Goal: Task Accomplishment & Management: Use online tool/utility

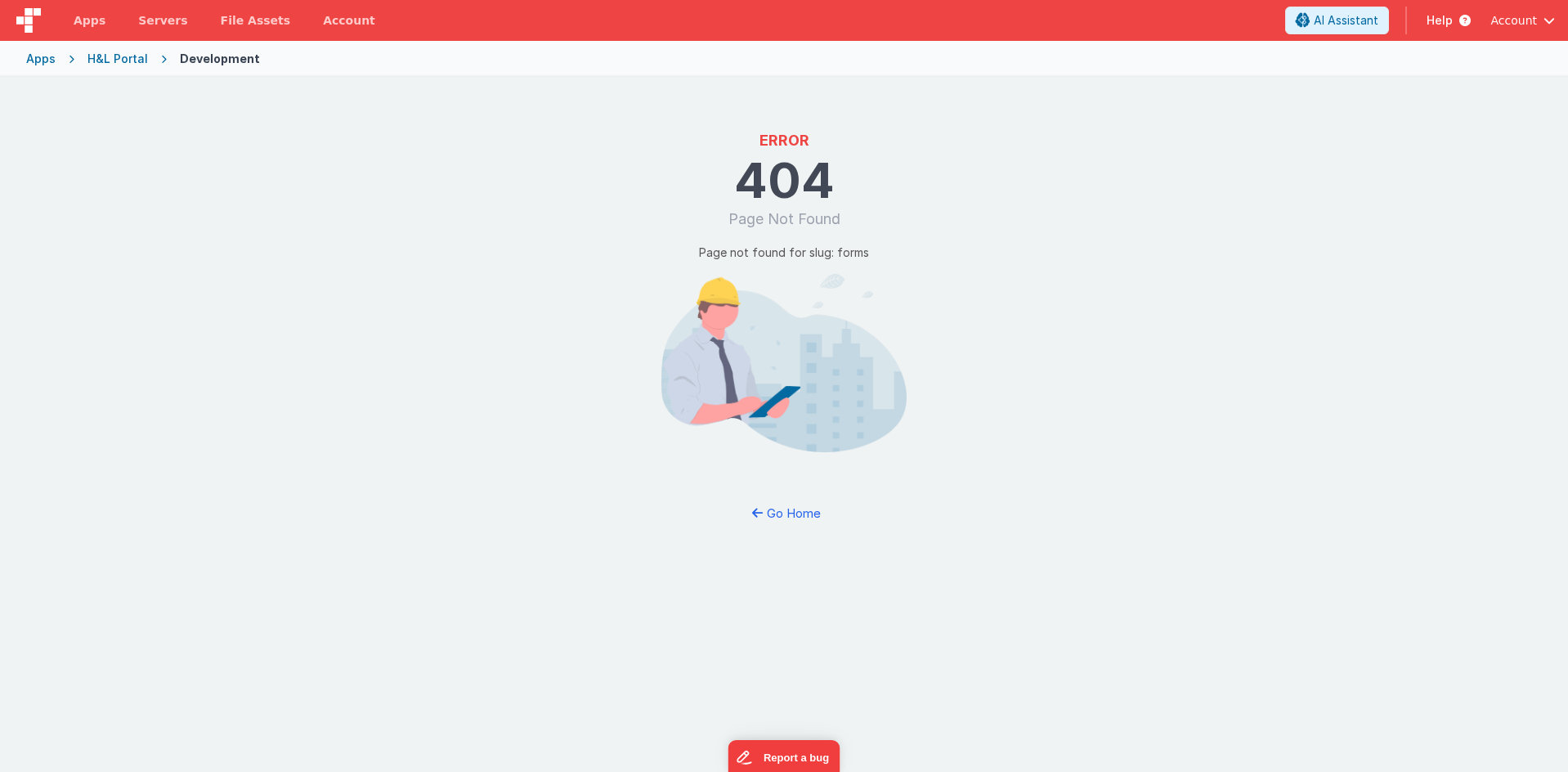
click at [140, 61] on div "H&L Portal" at bounding box center [117, 58] width 61 height 16
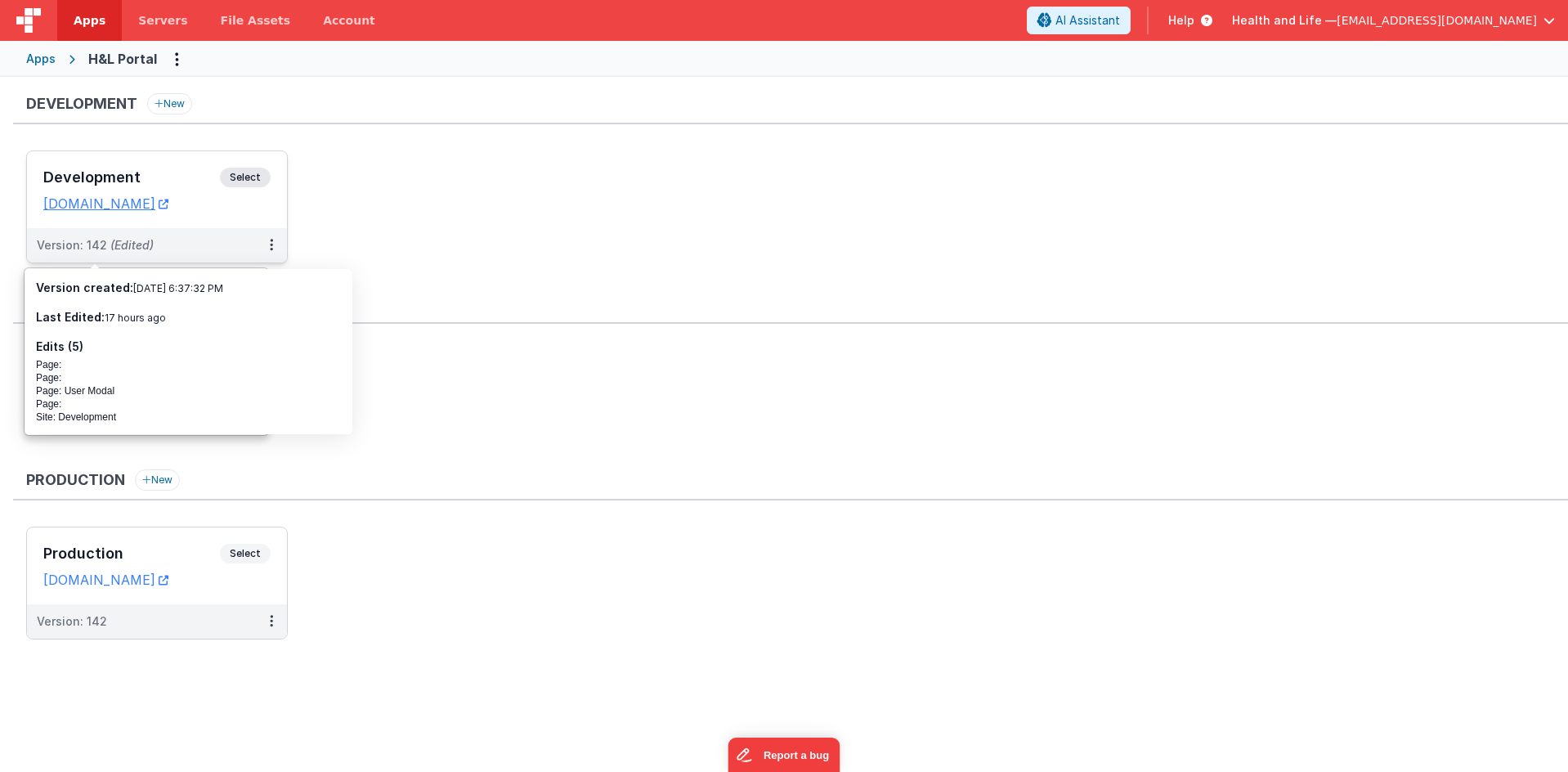
click at [148, 249] on span "(Edited)" at bounding box center [132, 245] width 44 height 14
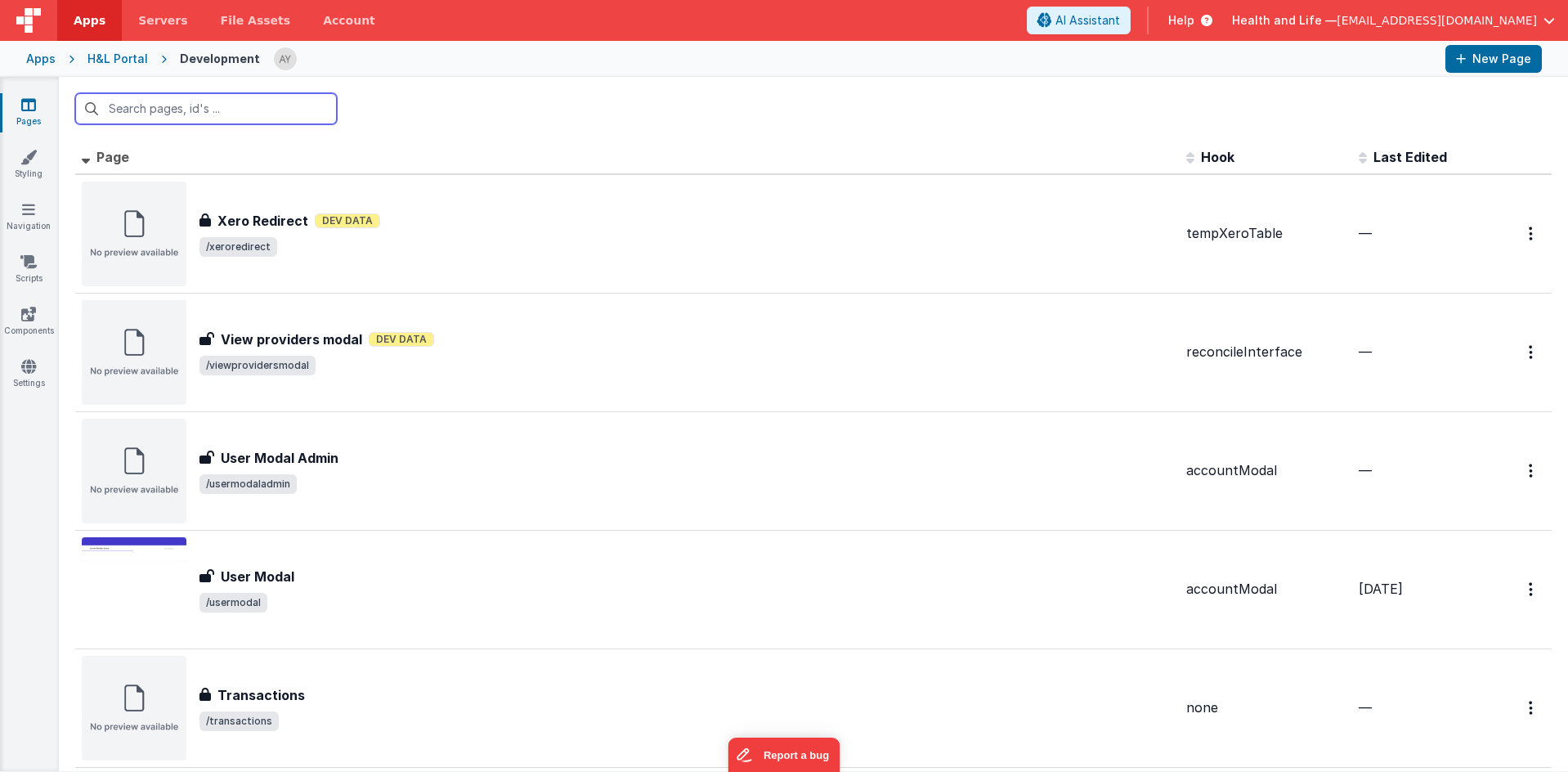
click at [297, 120] on input "text" at bounding box center [206, 109] width 262 height 31
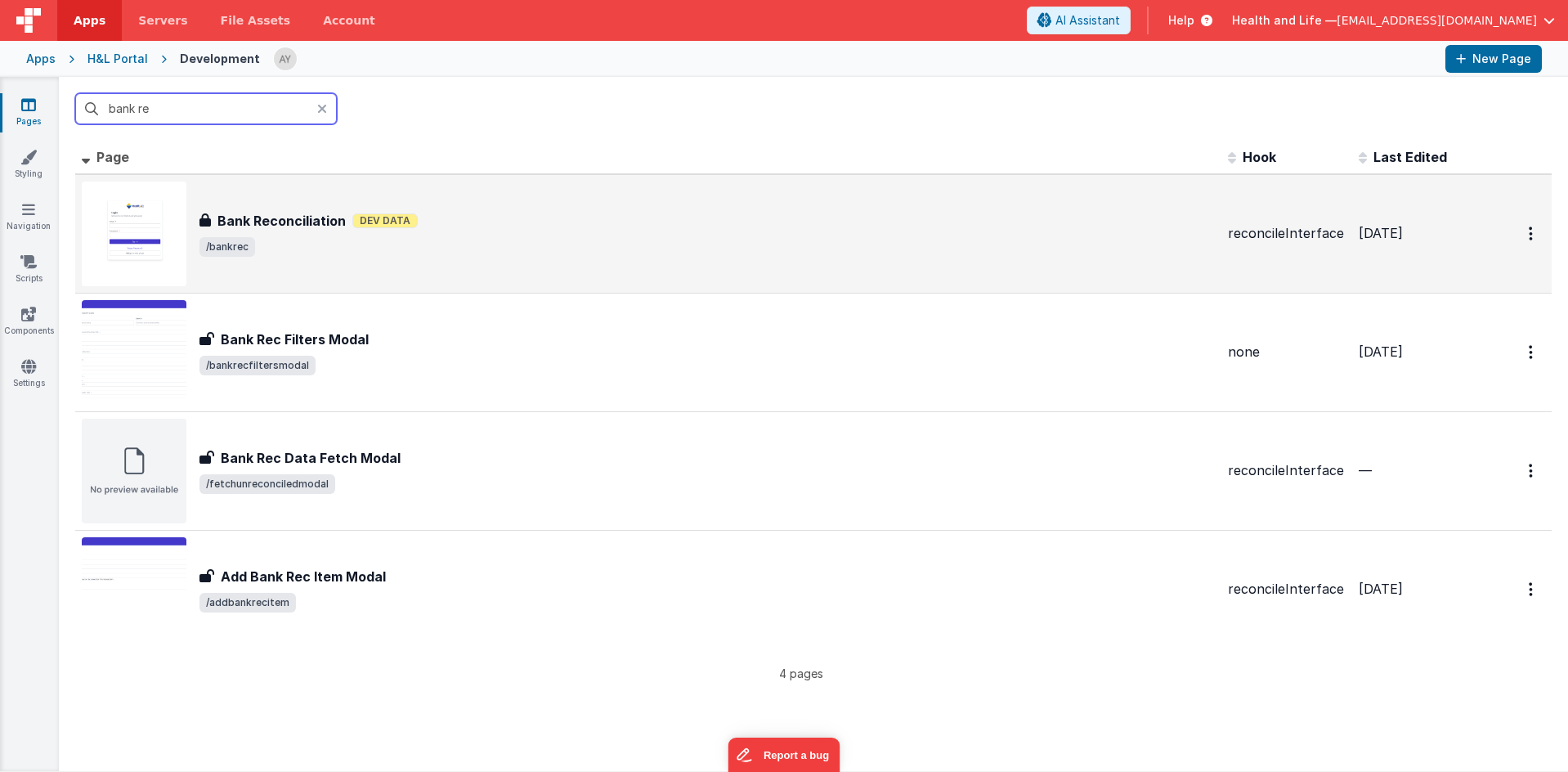
type input "bank re"
click at [256, 256] on div "Bank Reconciliation Bank Reconciliation Dev Data /bankrec" at bounding box center [648, 233] width 1133 height 104
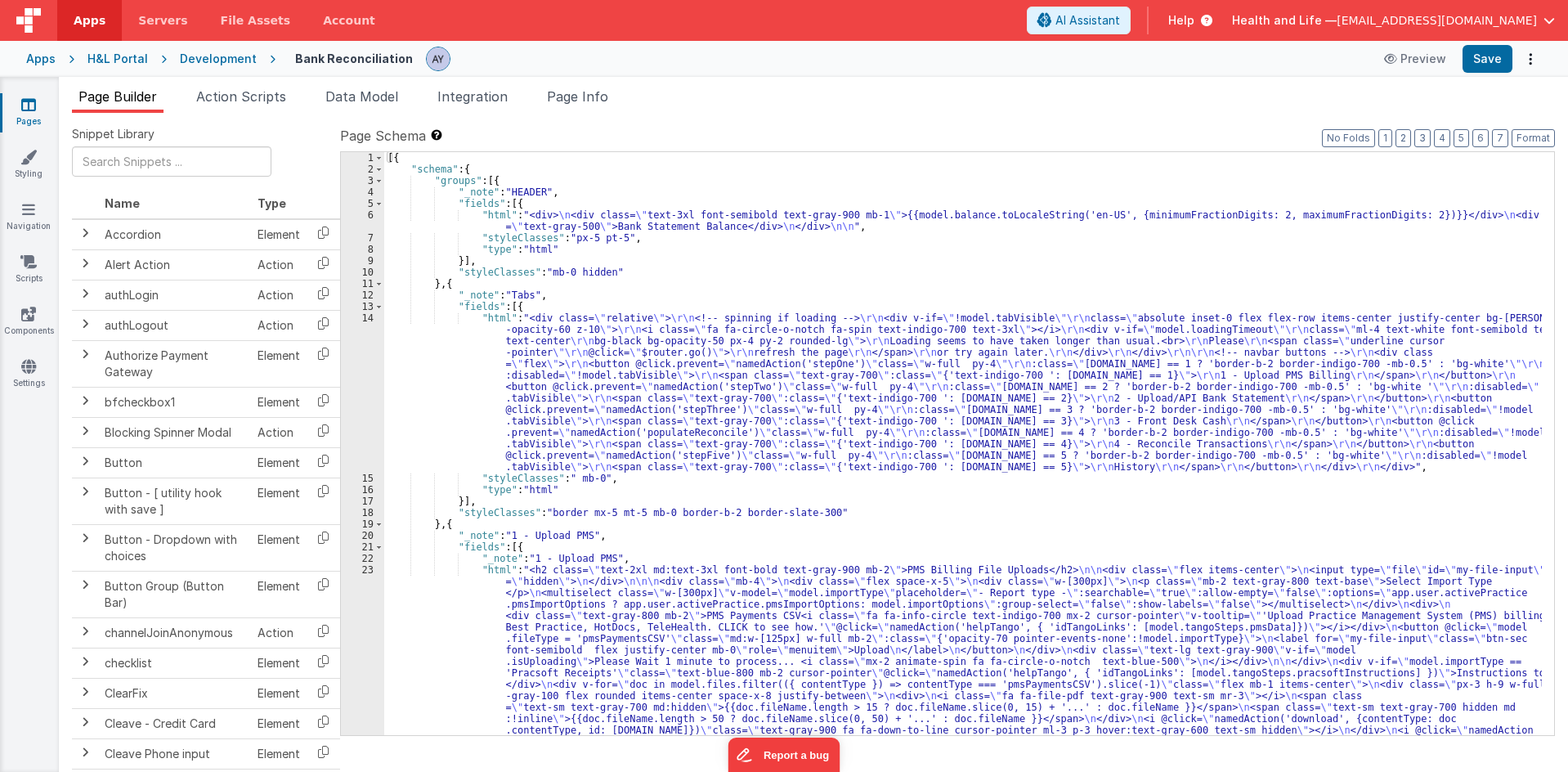
click at [996, 469] on div "[{ "schema" : { "groups" : [{ "_note" : "HEADER" , "fields" : [{ "html" : "<div…" at bounding box center [963, 650] width 1158 height 995
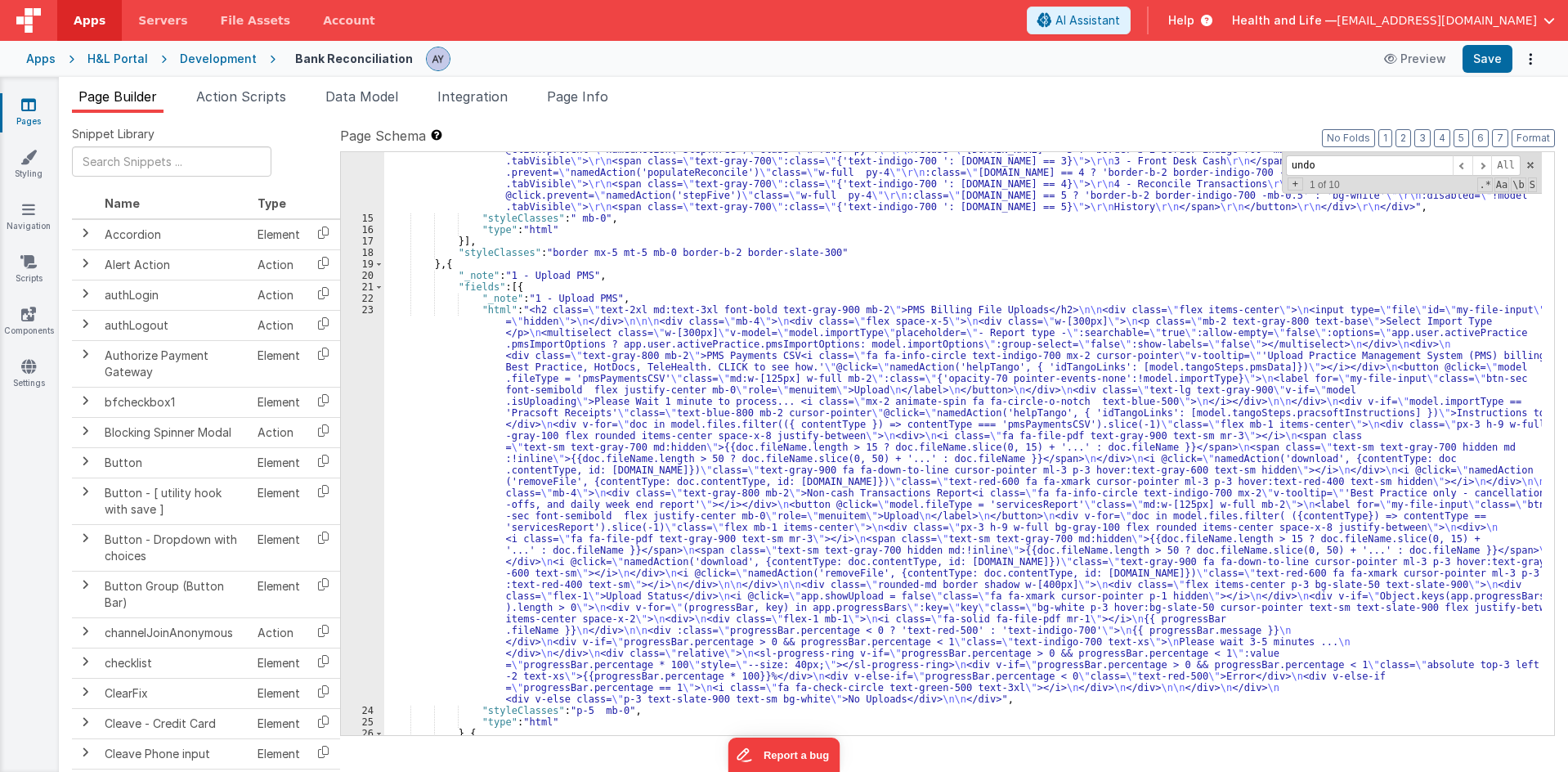
scroll to position [259, 0]
click at [1469, 165] on span at bounding box center [1462, 166] width 20 height 21
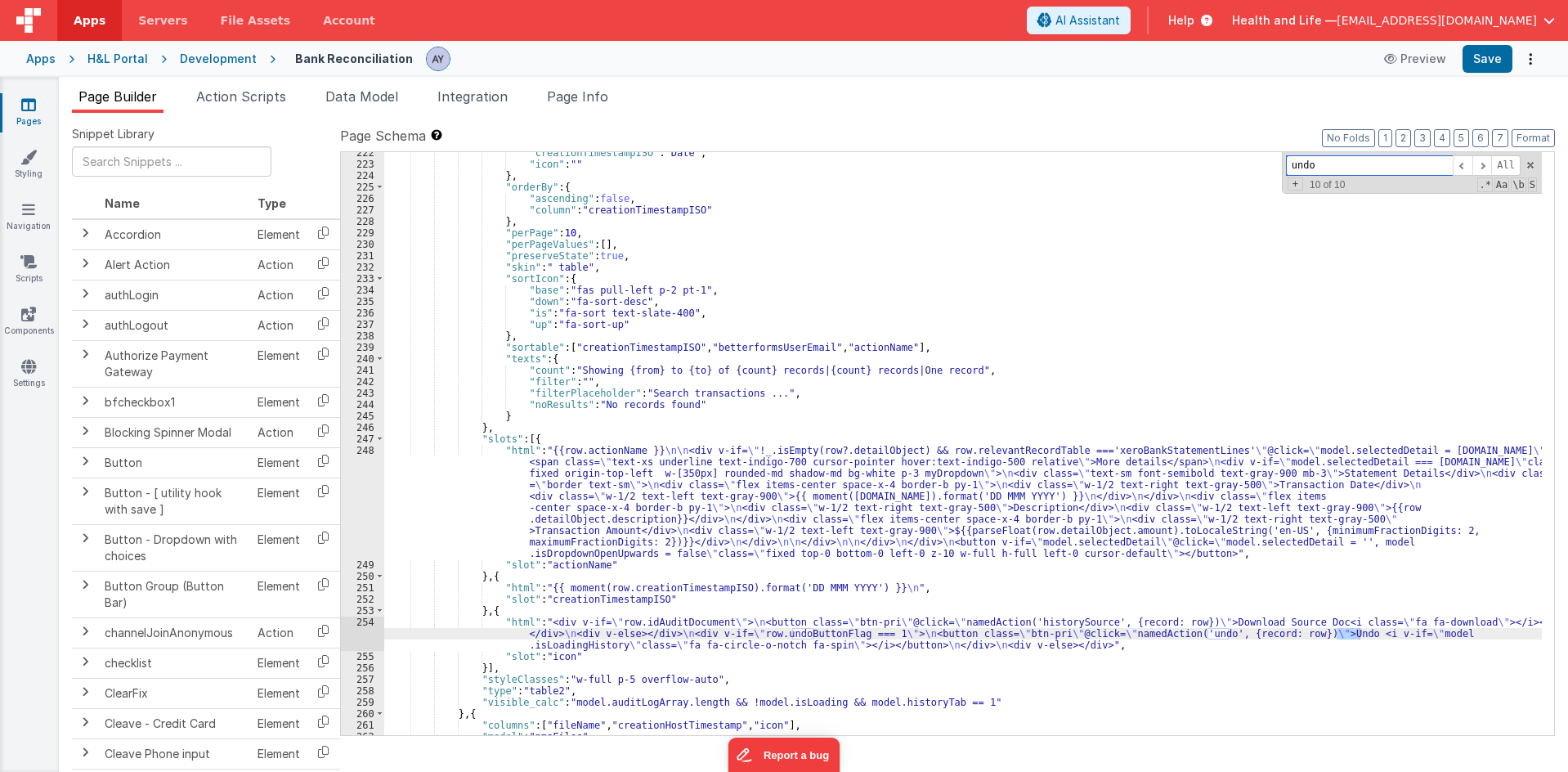
scroll to position [7616, 0]
click at [1387, 177] on div "undo All Replace All + 10 of 10 .* Aa \b S" at bounding box center [1412, 173] width 260 height 42
click at [1382, 174] on input "history" at bounding box center [1369, 166] width 167 height 21
click at [1500, 185] on span "Aa" at bounding box center [1501, 184] width 15 height 15
click at [1464, 166] on span at bounding box center [1462, 166] width 20 height 21
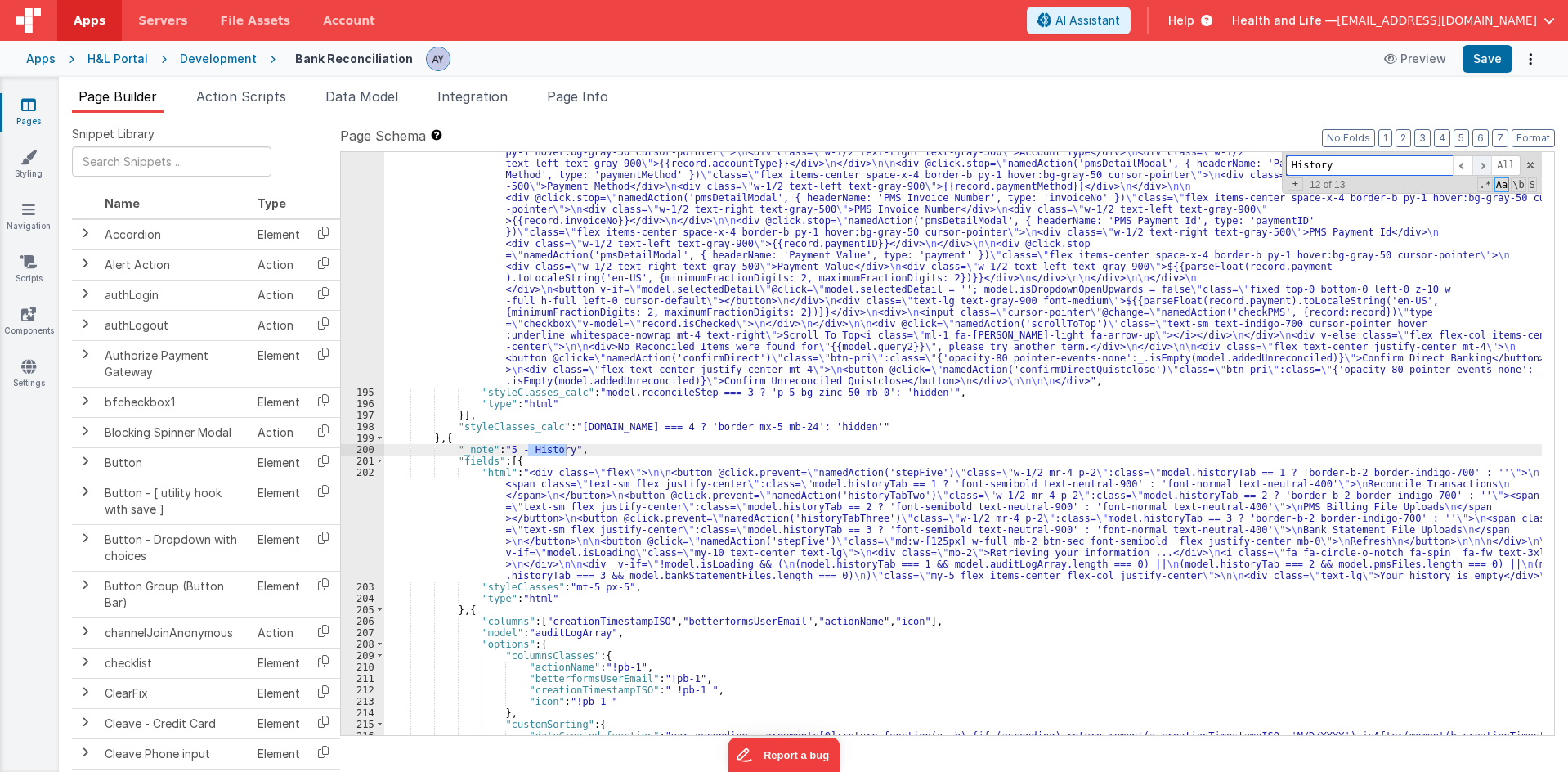
click at [1479, 168] on span at bounding box center [1482, 166] width 20 height 21
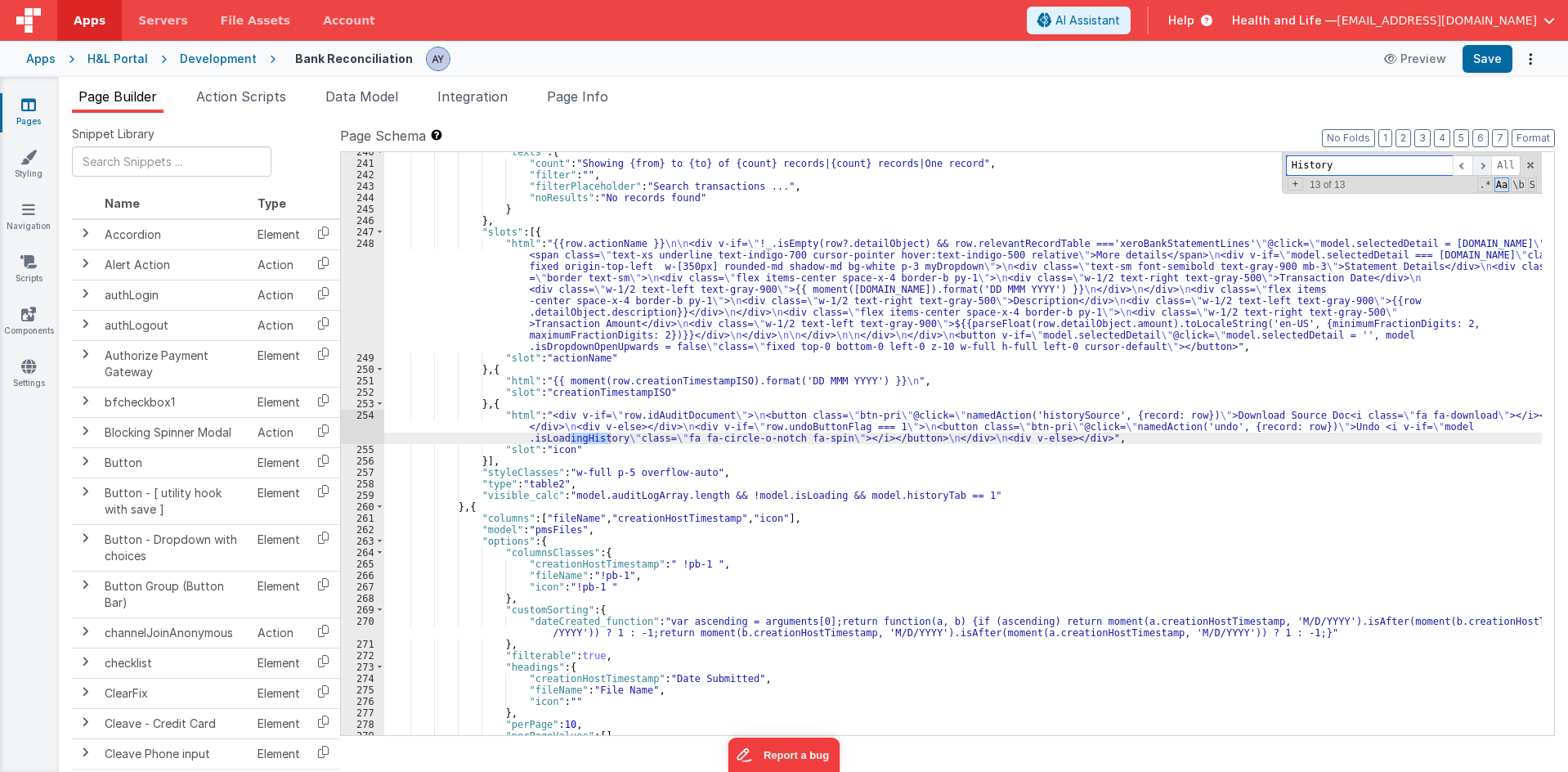
scroll to position [7823, 0]
click at [1462, 171] on span at bounding box center [1462, 166] width 20 height 21
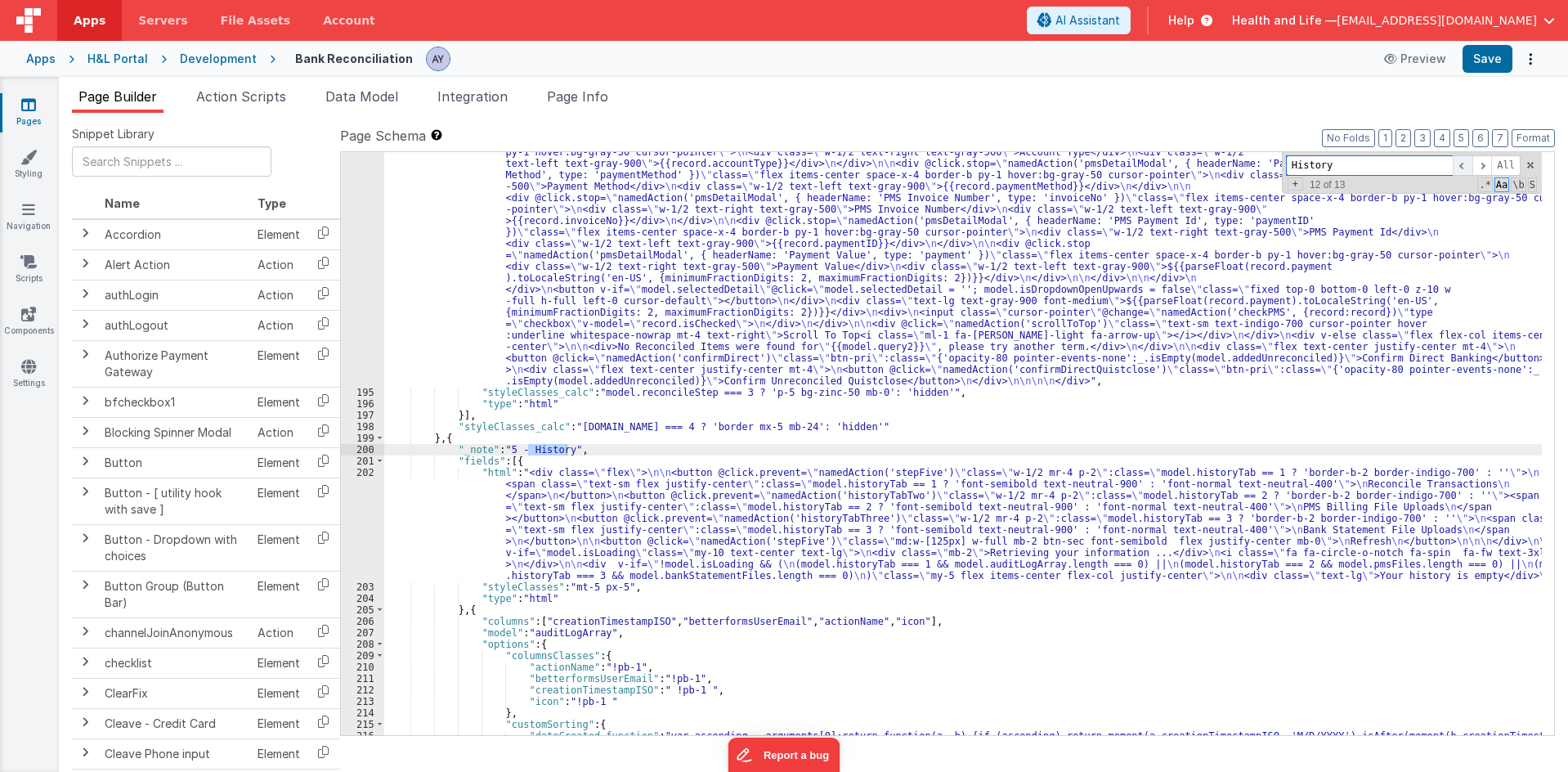
scroll to position [6953, 0]
click at [755, 567] on div ""html" : "<div @click= \" model.reconcileStep = 1 \" class= \" hover:underline …" at bounding box center [963, 249] width 1158 height 1487
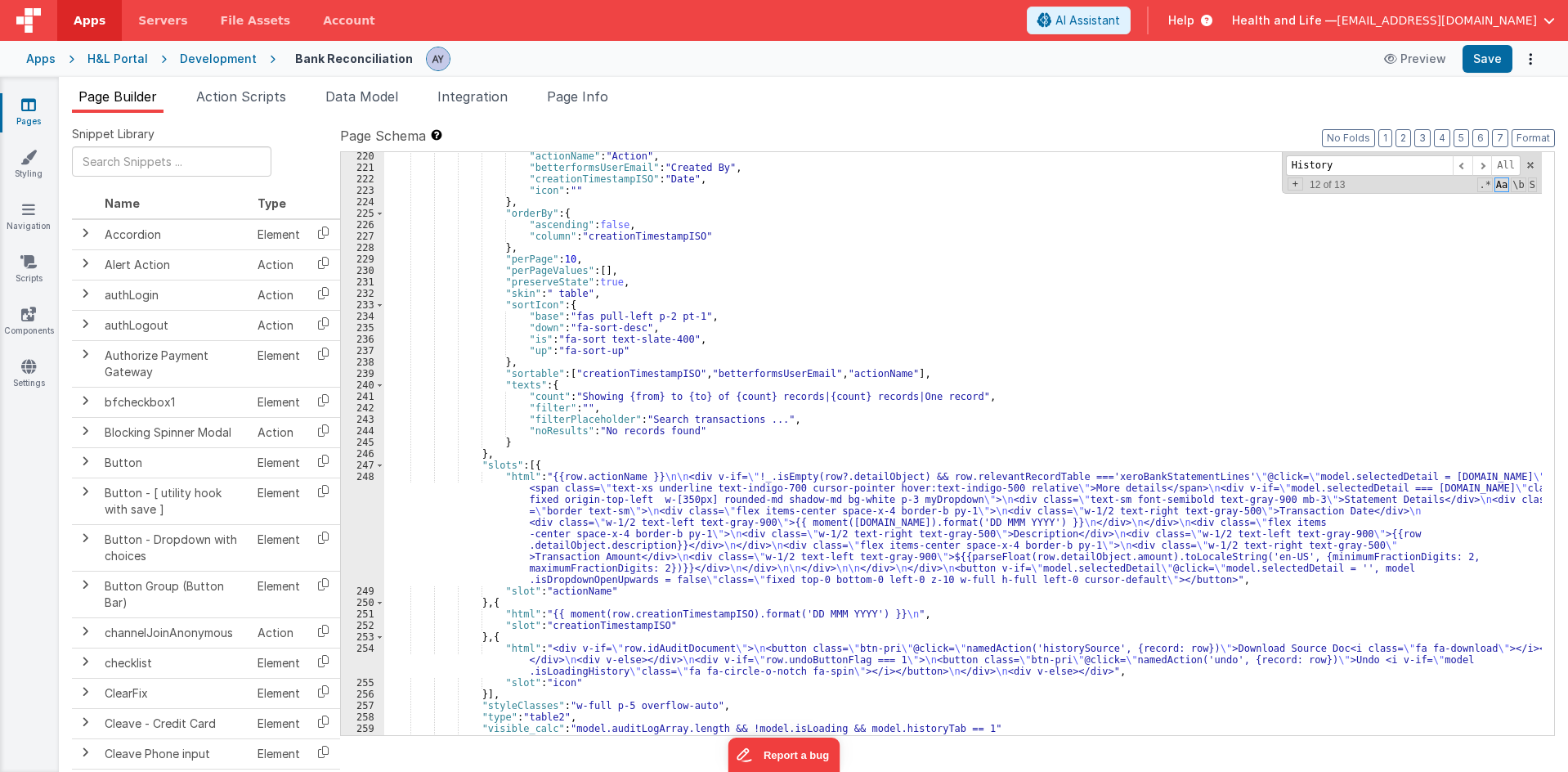
scroll to position [7590, 0]
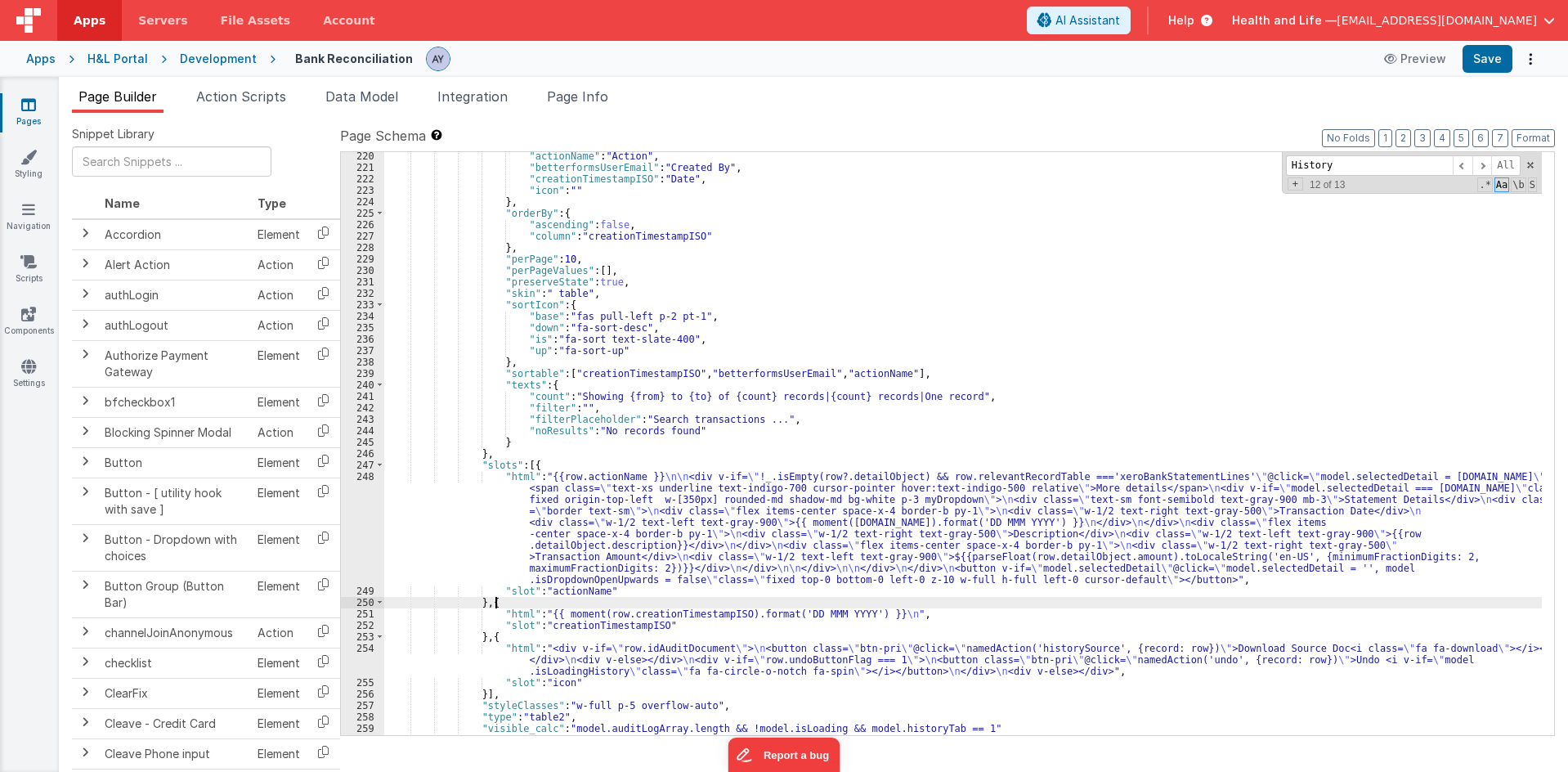
click at [885, 604] on div ""actionName" : "Action" , "betterformsUserEmail" : "Created By" , "creationTime…" at bounding box center [963, 453] width 1158 height 606
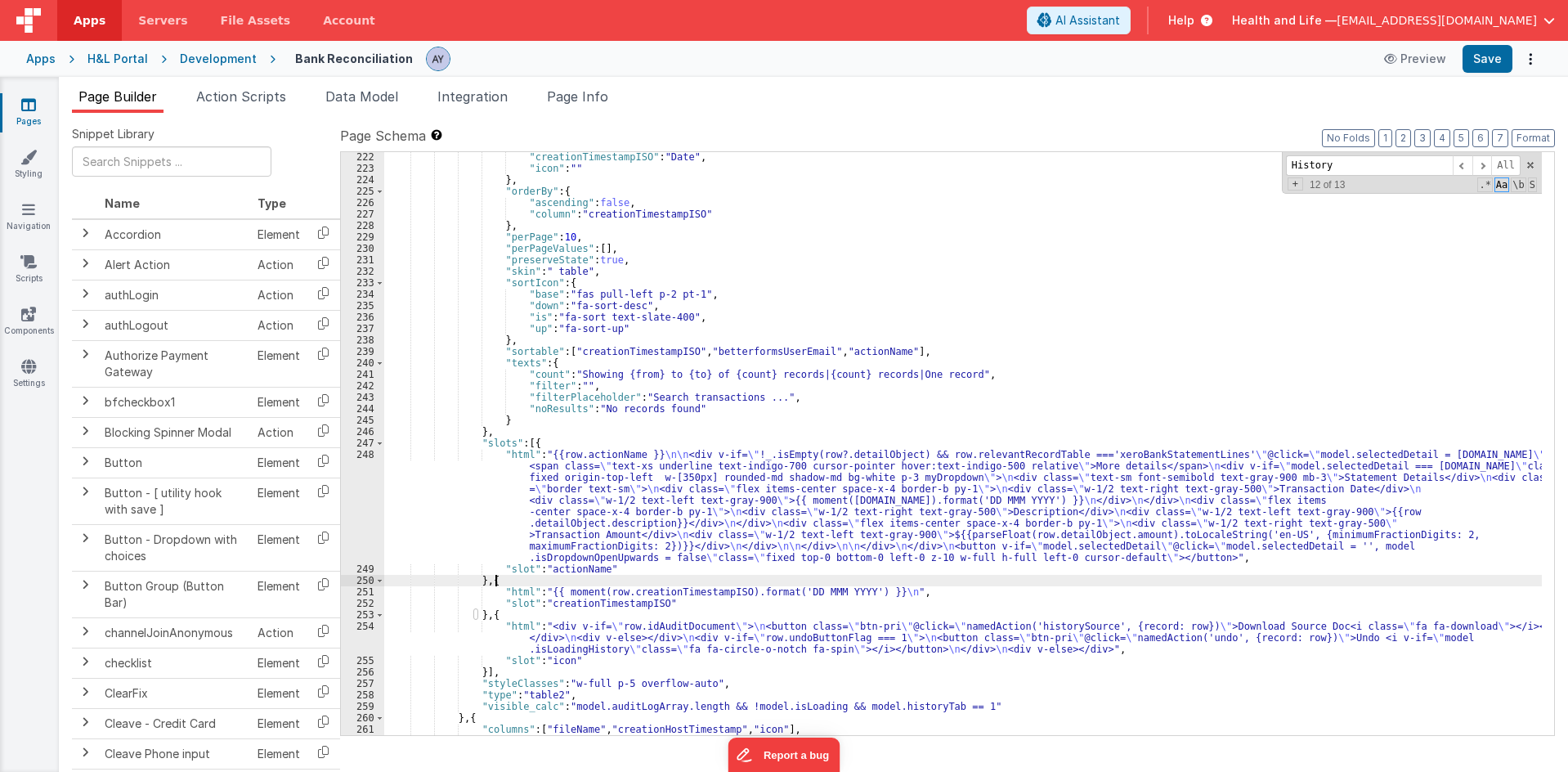
click at [888, 598] on div ""creationTimestampISO" : "Date" , "icon" : "" } , "orderBy" : { "ascending" : f…" at bounding box center [963, 454] width 1158 height 606
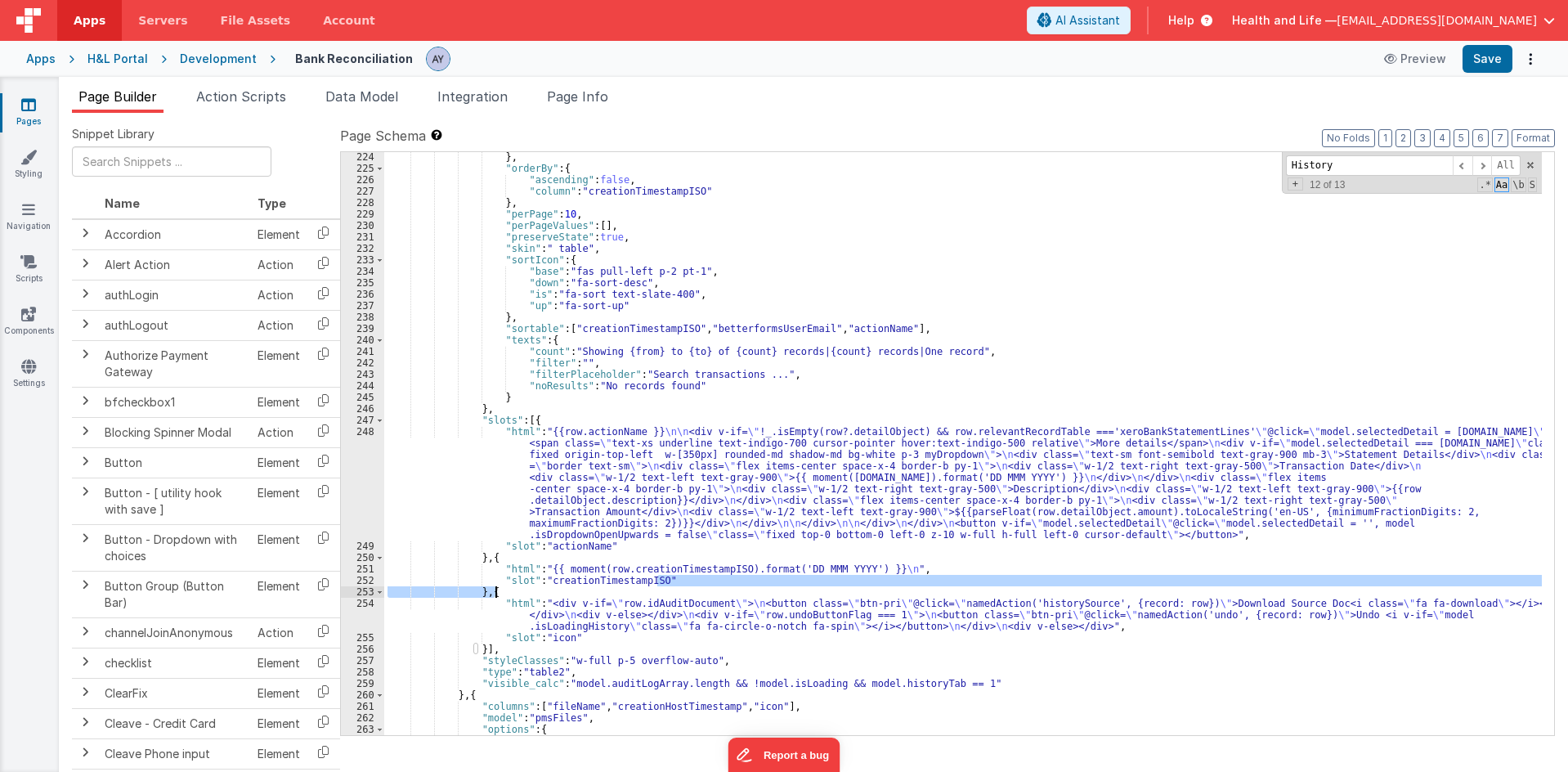
click at [891, 592] on div "} , "orderBy" : { "ascending" : false , "column" : "creationTimestampISO" } , "…" at bounding box center [963, 444] width 1158 height 583
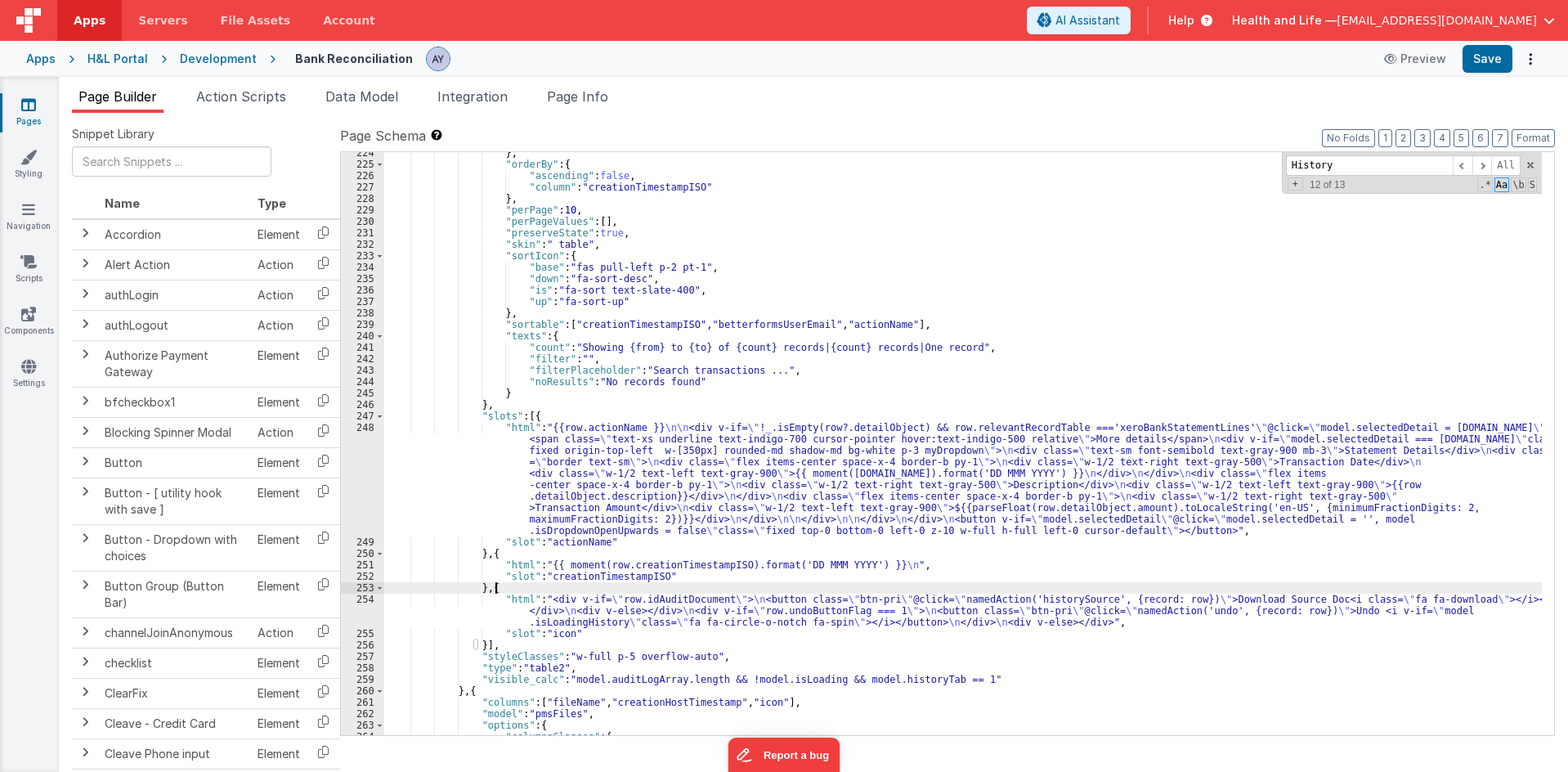
scroll to position [7639, 0]
click at [822, 472] on div "} , "orderBy" : { "ascending" : false , "column" : "creationTimestampISO" } , "…" at bounding box center [963, 450] width 1158 height 606
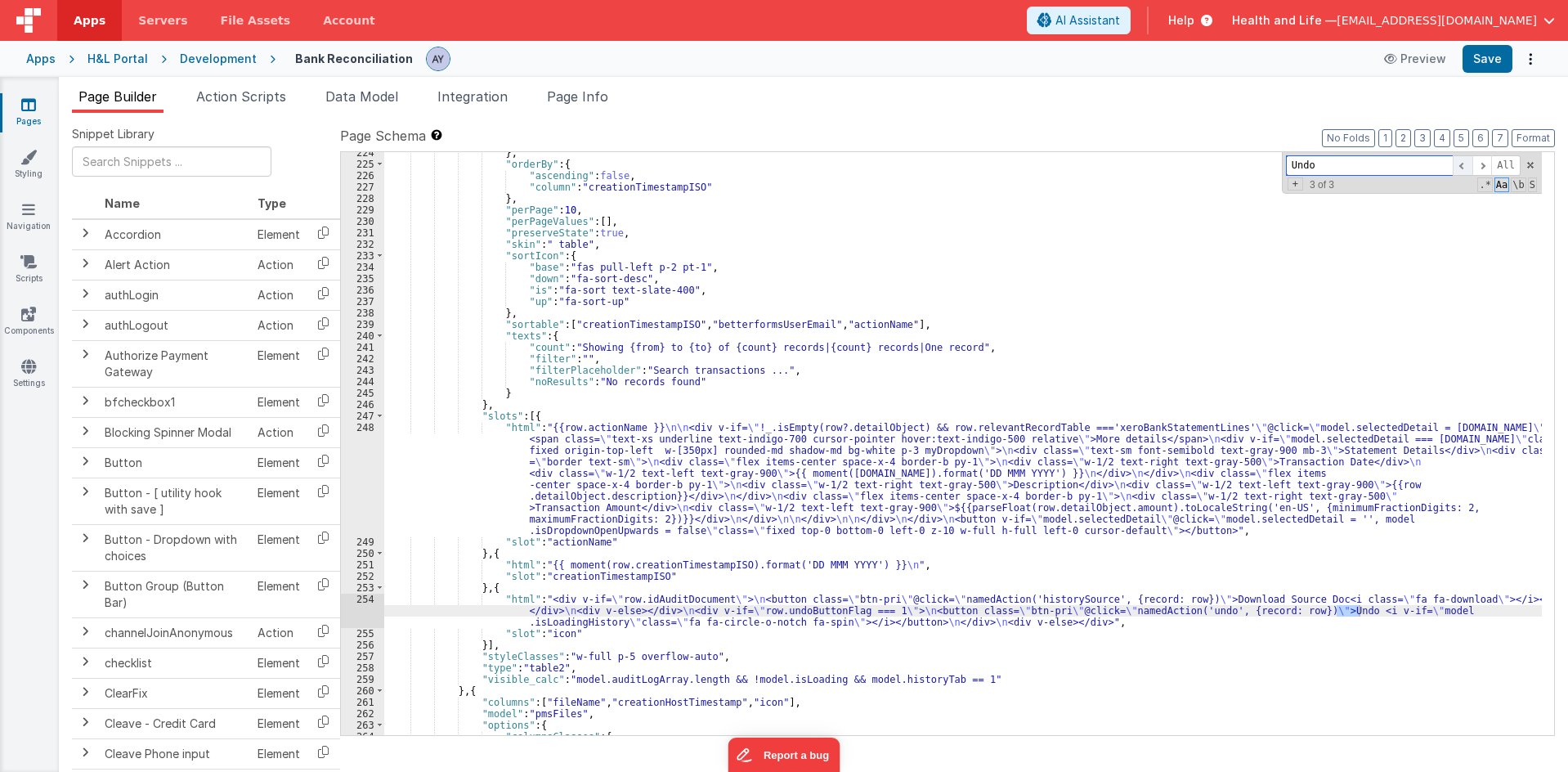
type input "Undo"
click at [1465, 166] on span at bounding box center [1462, 166] width 20 height 21
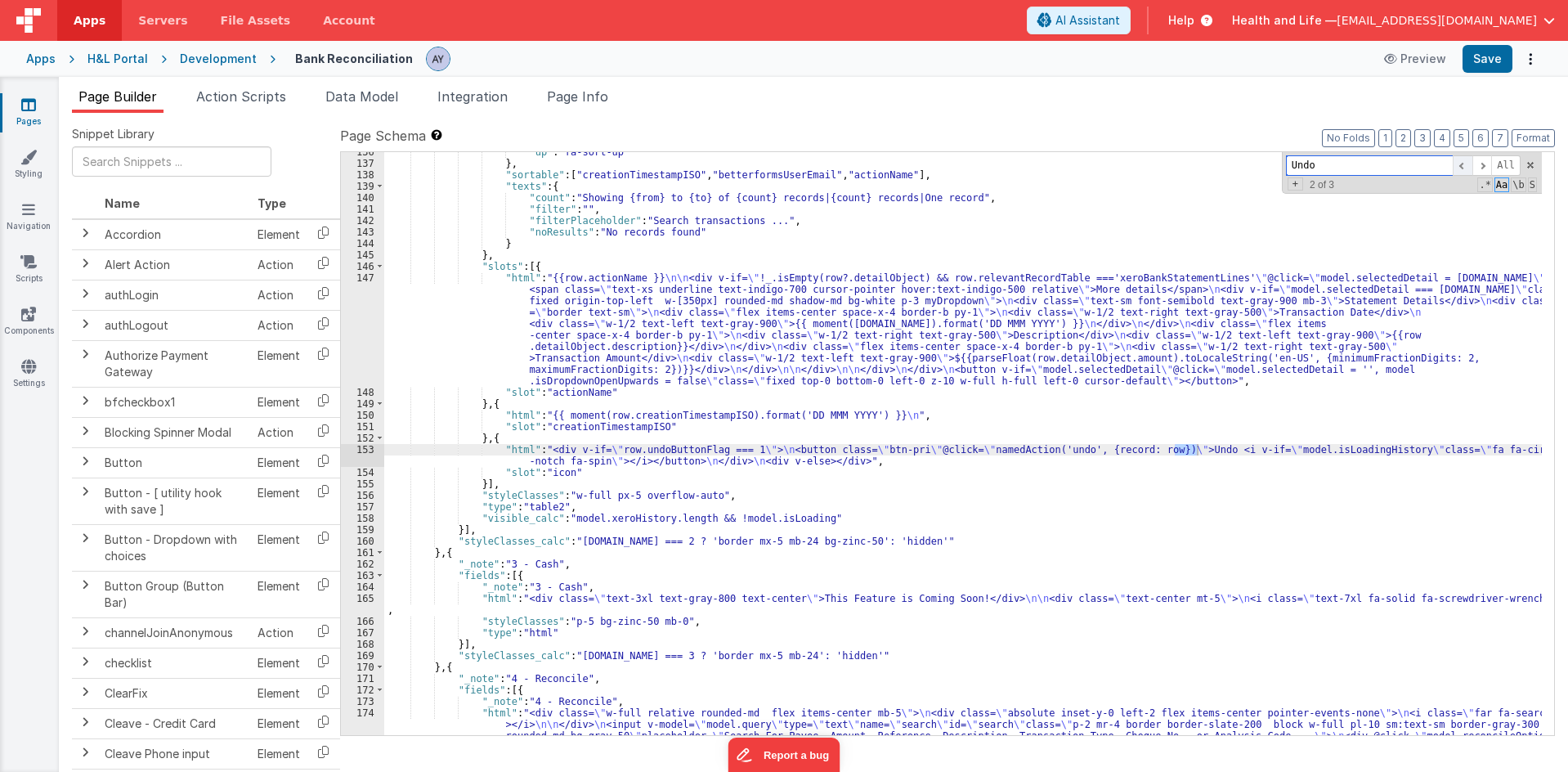
scroll to position [2844, 0]
click at [1465, 166] on span at bounding box center [1462, 166] width 20 height 21
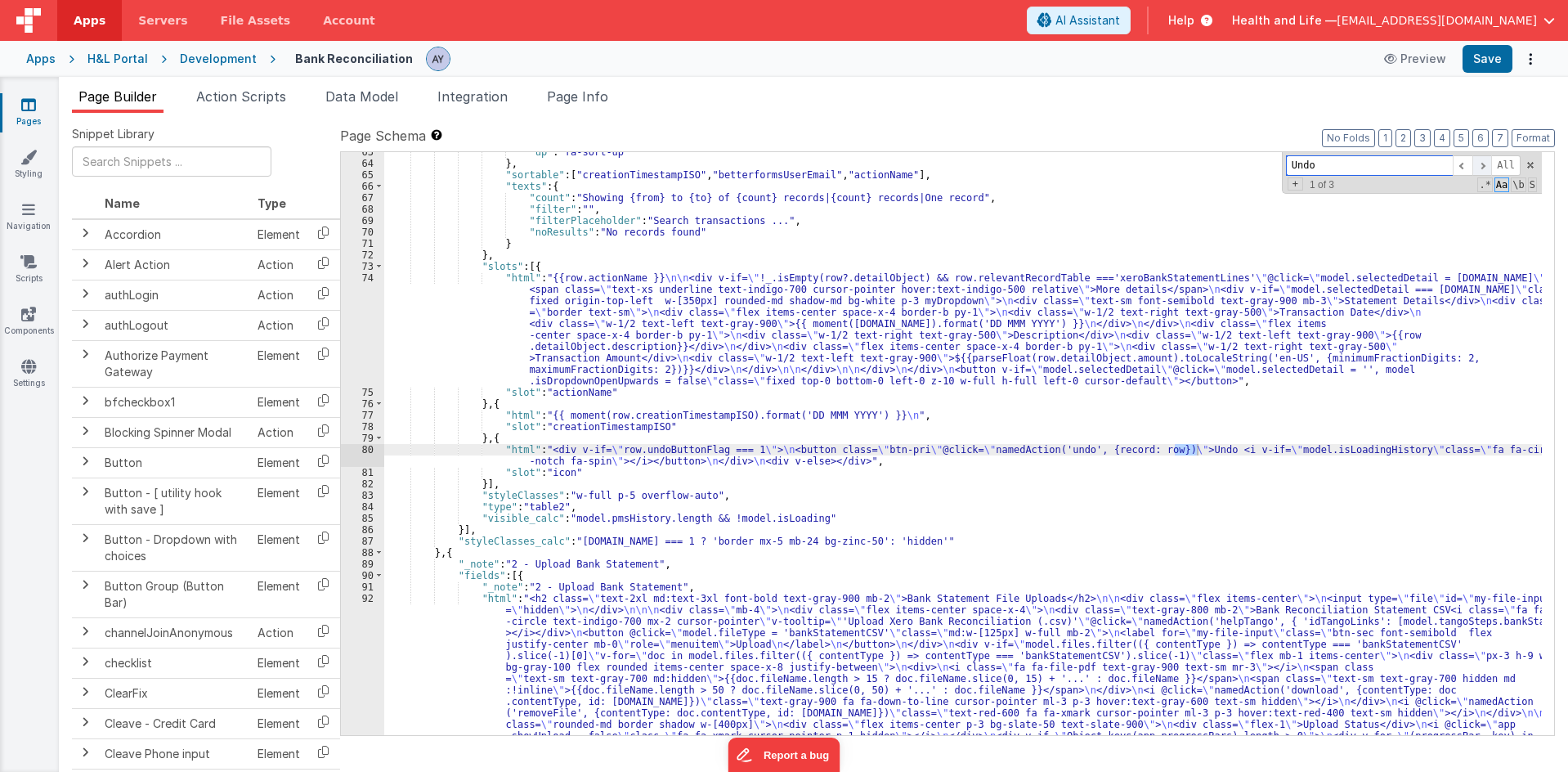
click at [1492, 164] on span at bounding box center [1482, 166] width 20 height 21
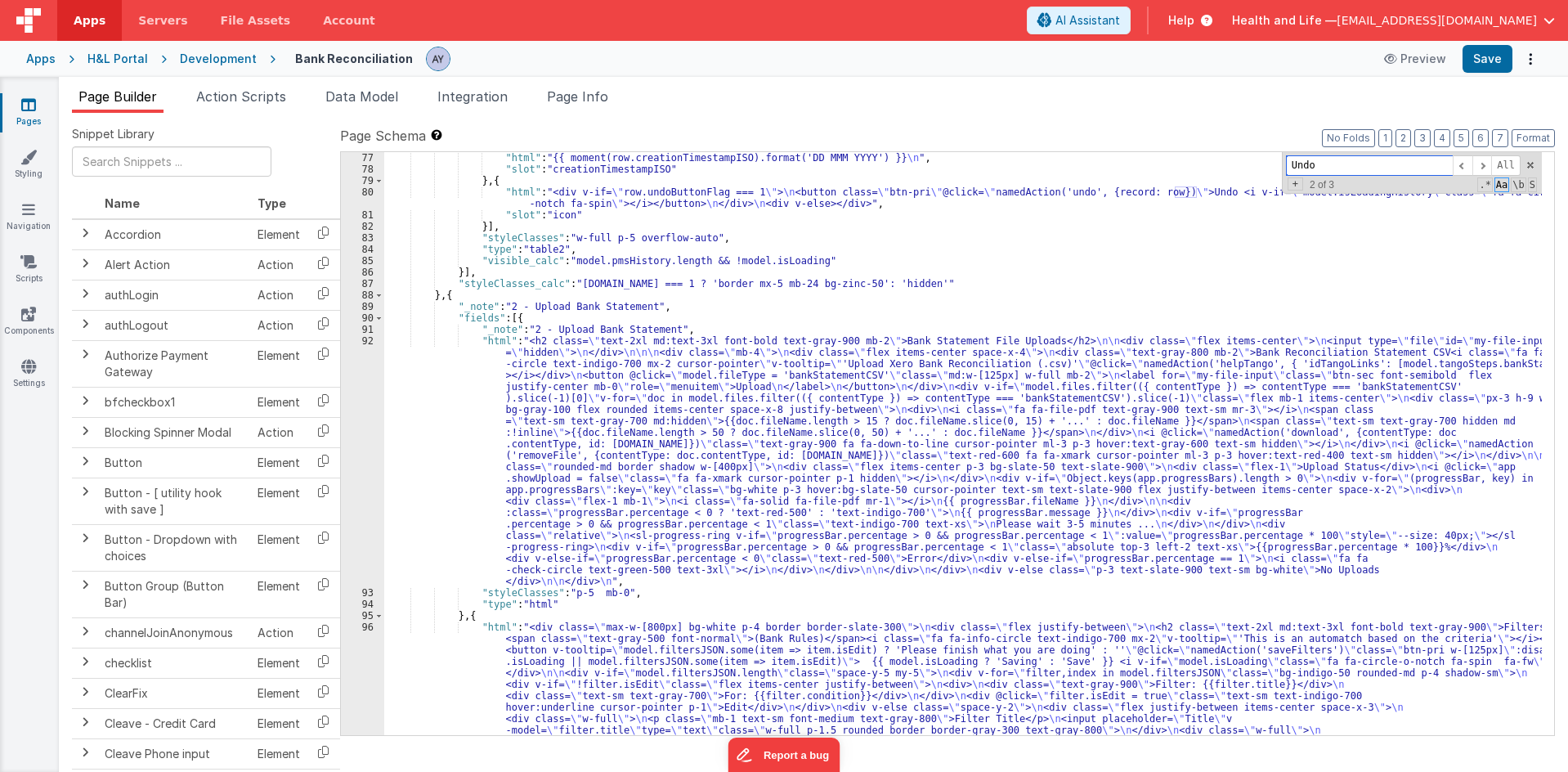
scroll to position [1533, 0]
click at [1482, 166] on span at bounding box center [1482, 166] width 20 height 21
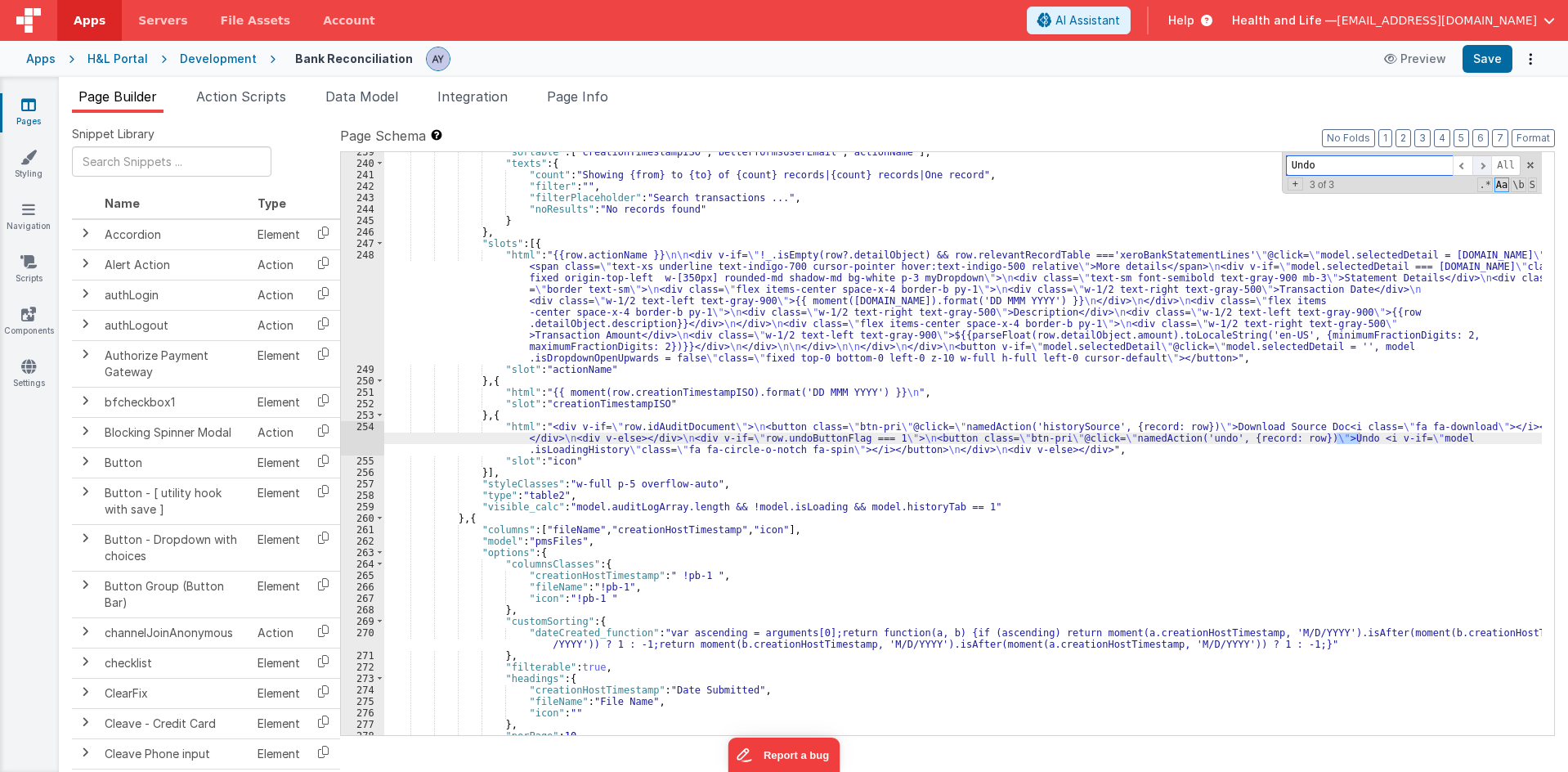
scroll to position [7811, 0]
click at [274, 102] on span "Action Scripts" at bounding box center [240, 96] width 90 height 16
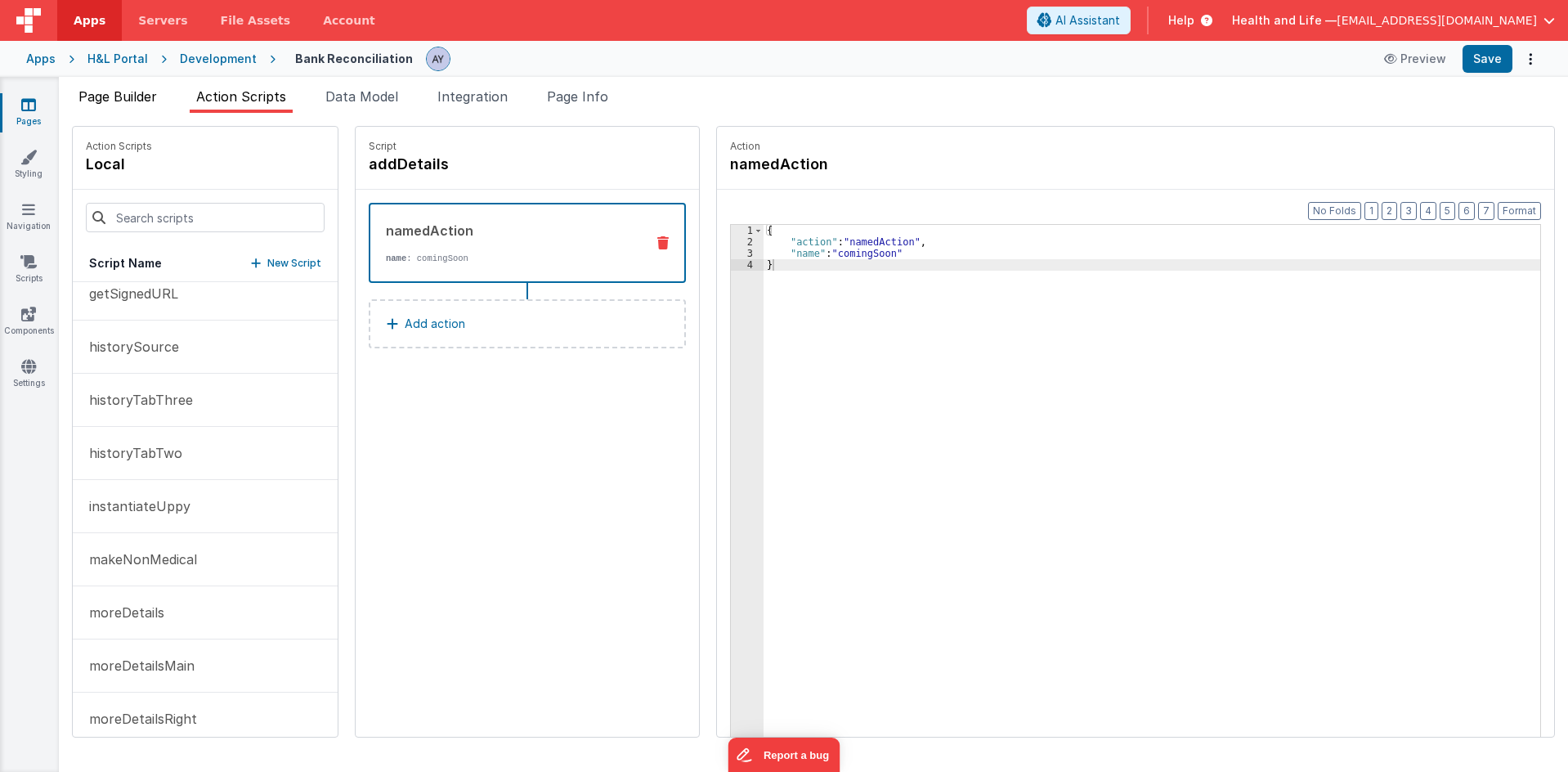
scroll to position [1191, 0]
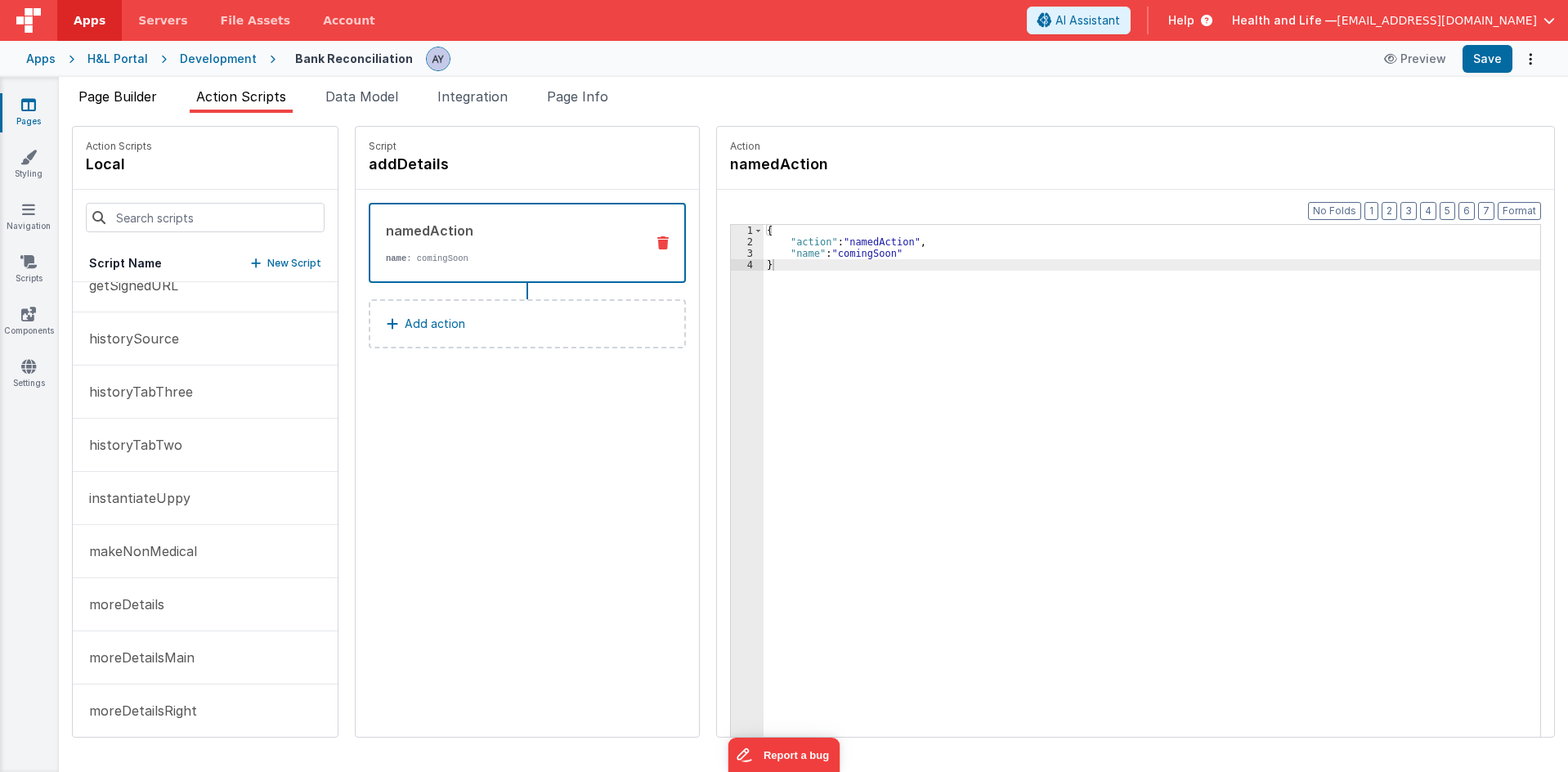
click at [97, 98] on span "Page Builder" at bounding box center [118, 96] width 79 height 16
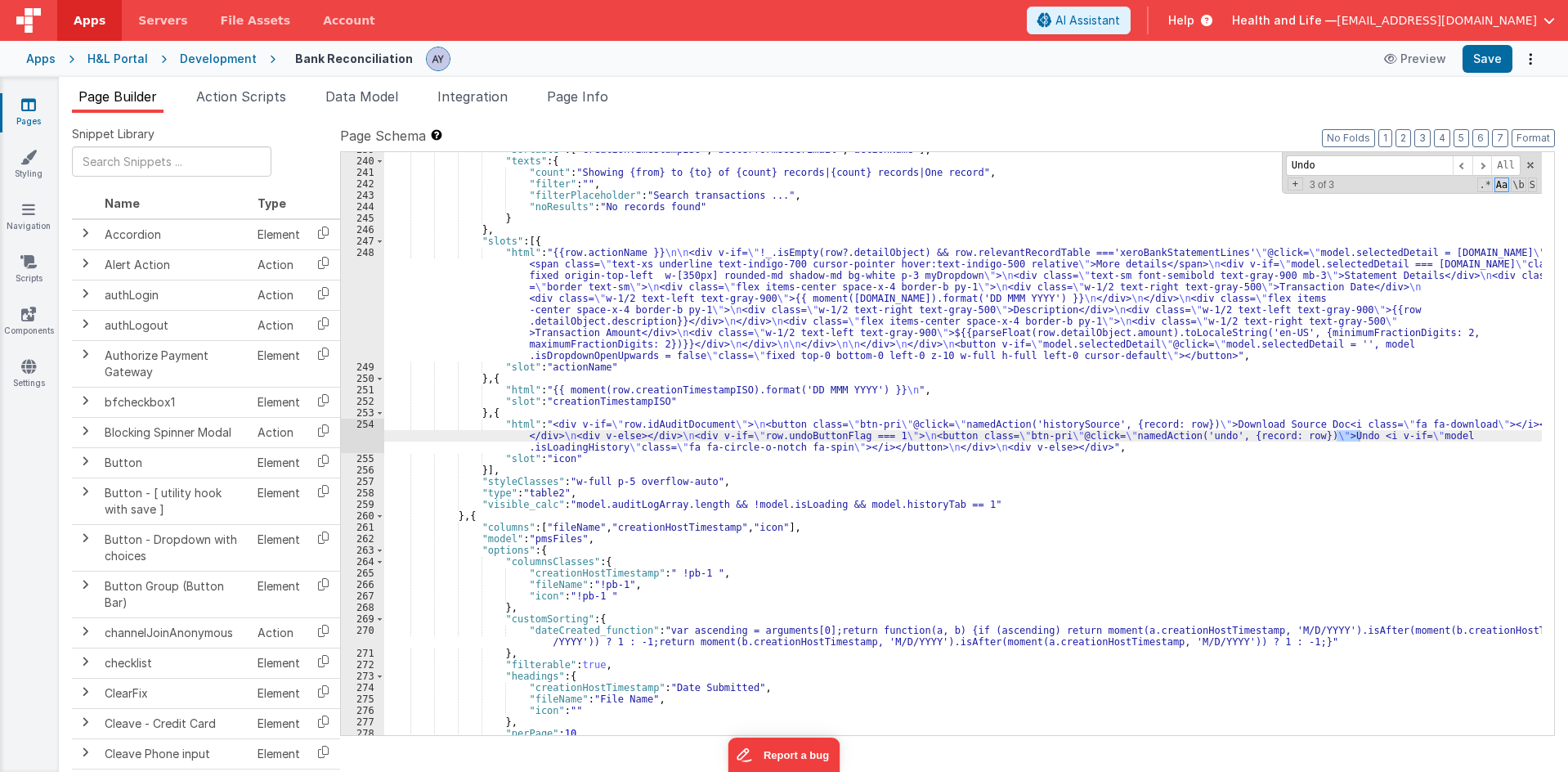
scroll to position [7814, 0]
click at [292, 100] on li "Action Scripts" at bounding box center [241, 99] width 103 height 27
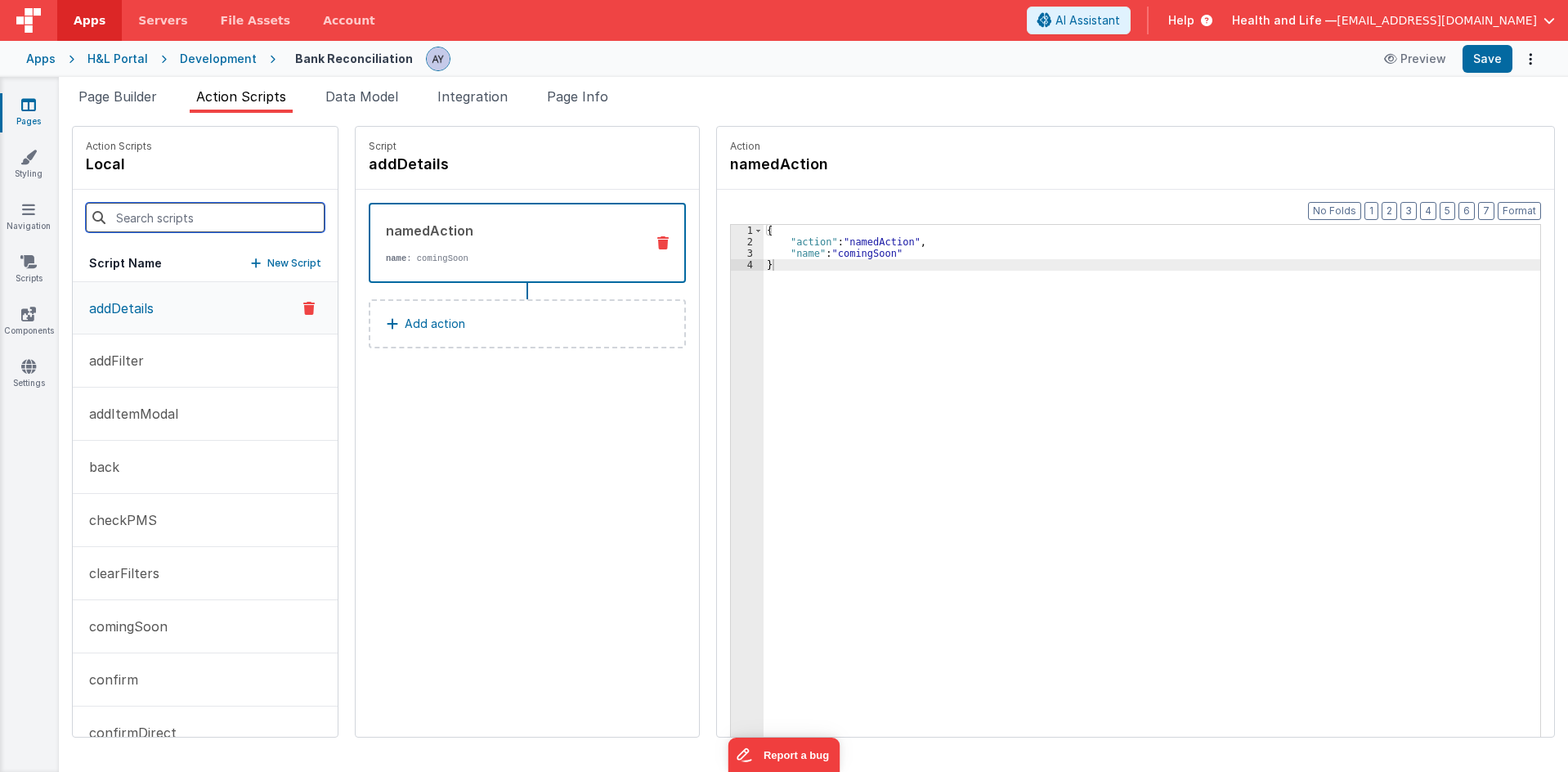
click at [230, 215] on input at bounding box center [204, 217] width 239 height 29
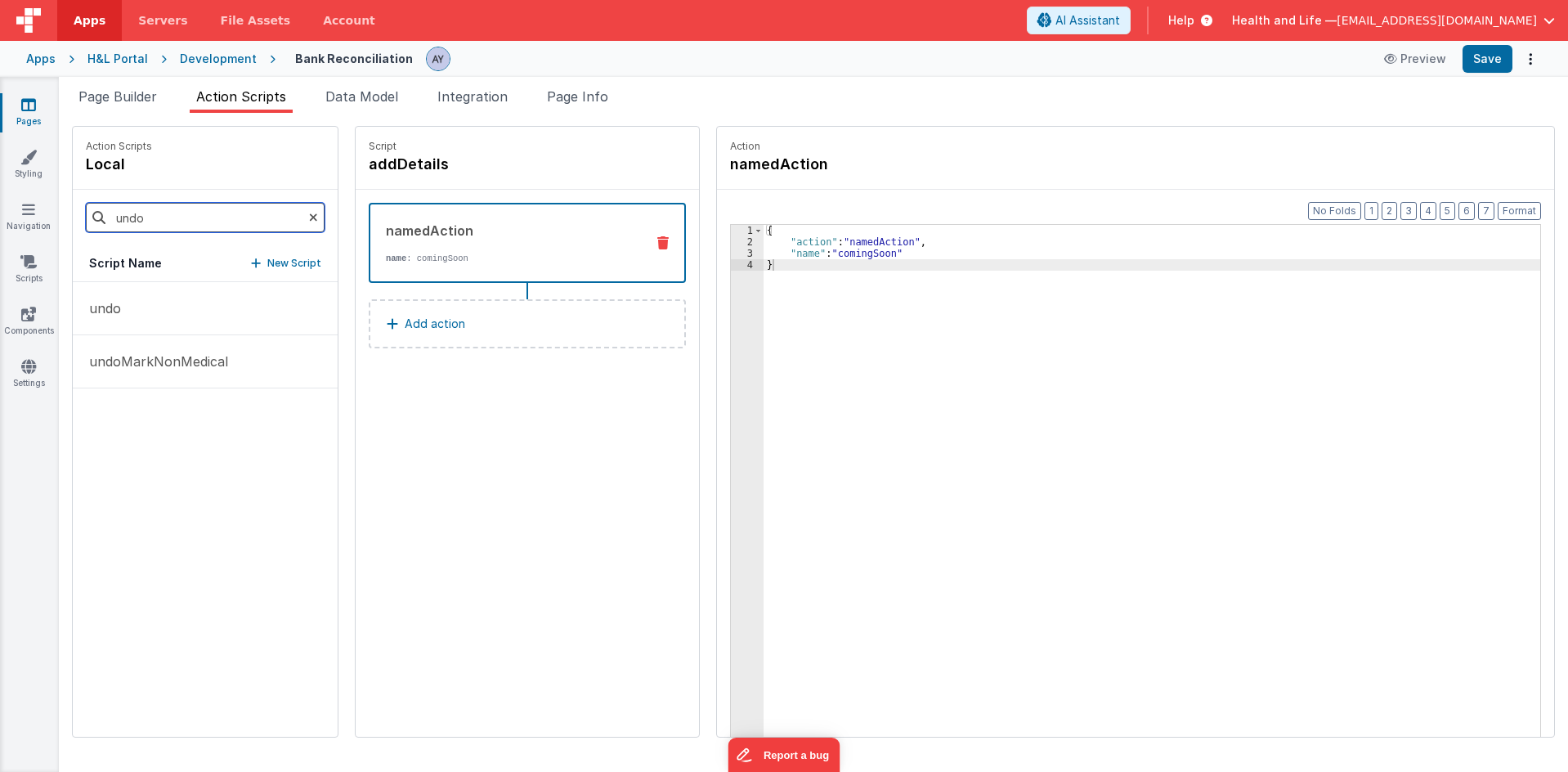
scroll to position [0, 0]
type input "undo"
click at [209, 321] on button "undo" at bounding box center [205, 309] width 265 height 53
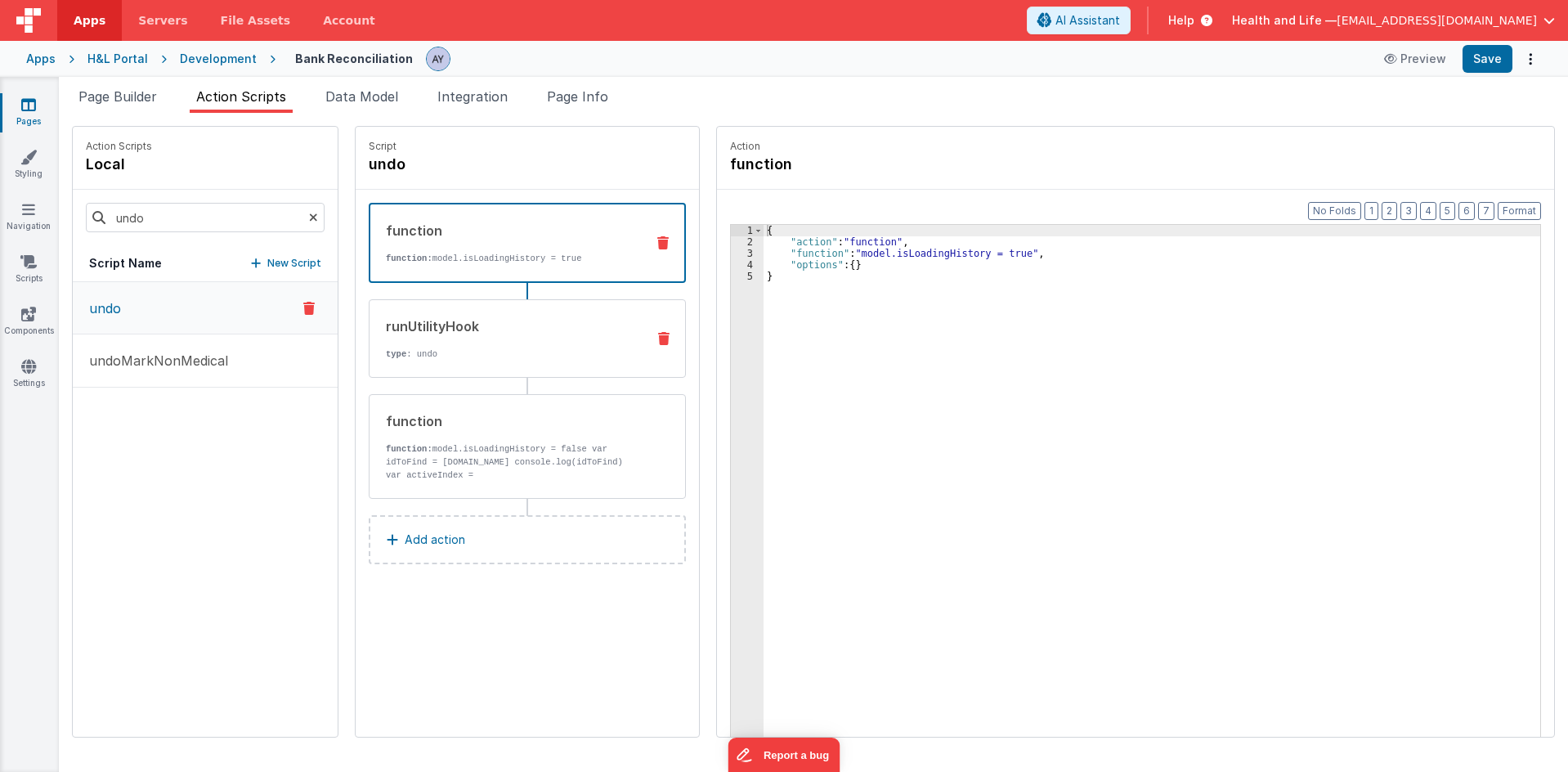
click at [440, 345] on div "runUtilityHook type : undo" at bounding box center [501, 339] width 263 height 44
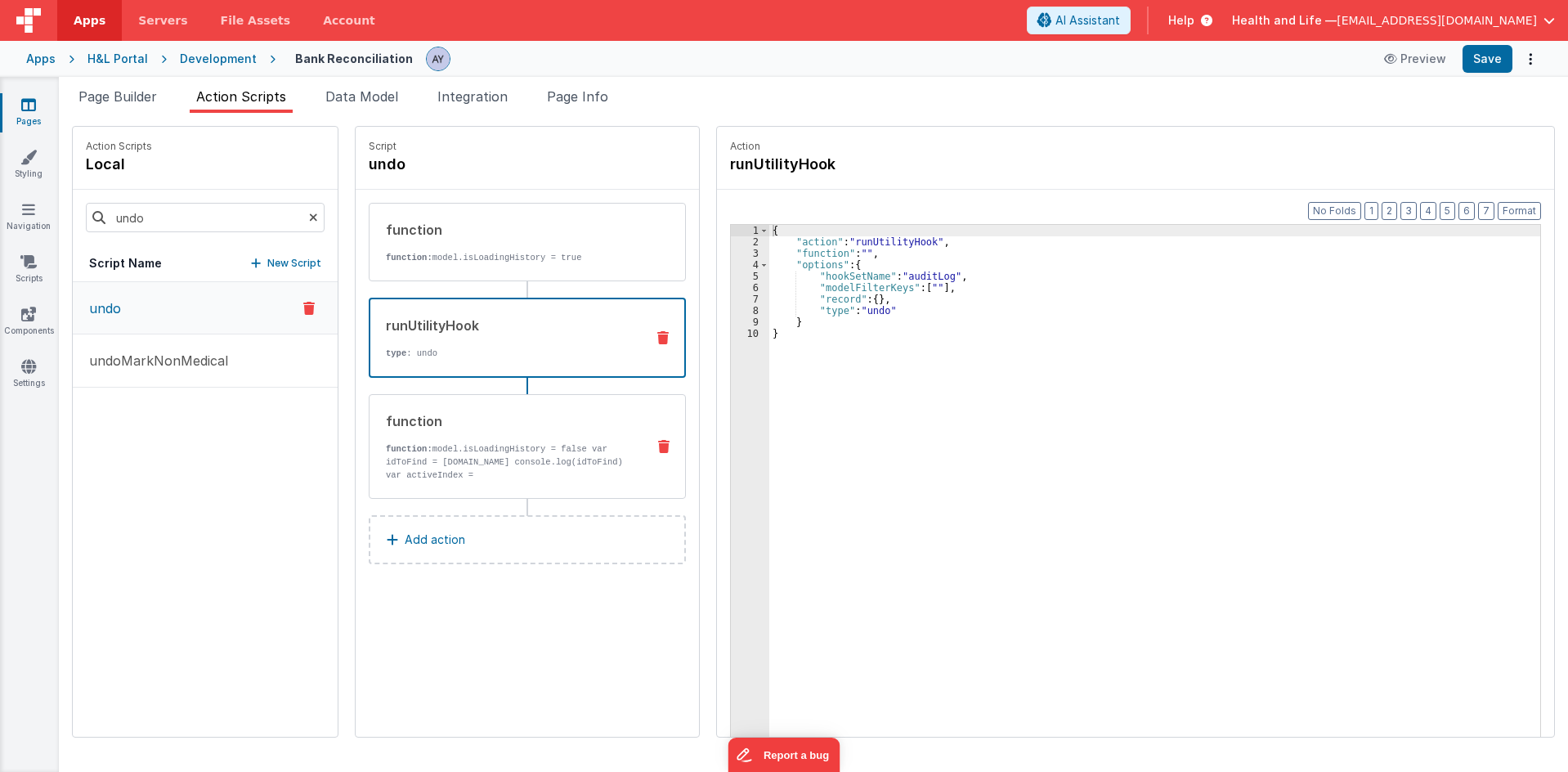
click at [483, 424] on div "function" at bounding box center [509, 421] width 247 height 20
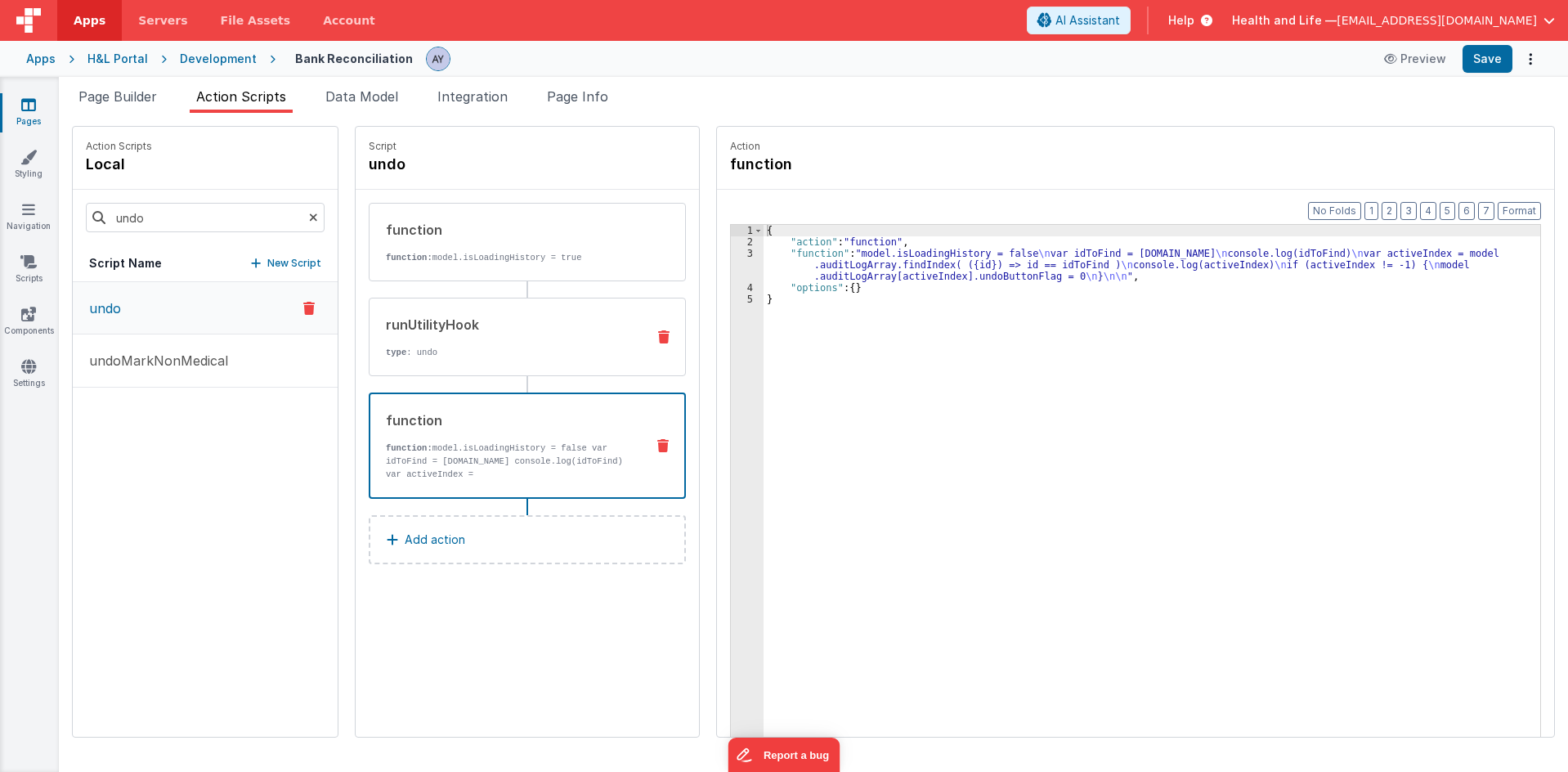
click at [467, 358] on p "type : undo" at bounding box center [509, 351] width 247 height 13
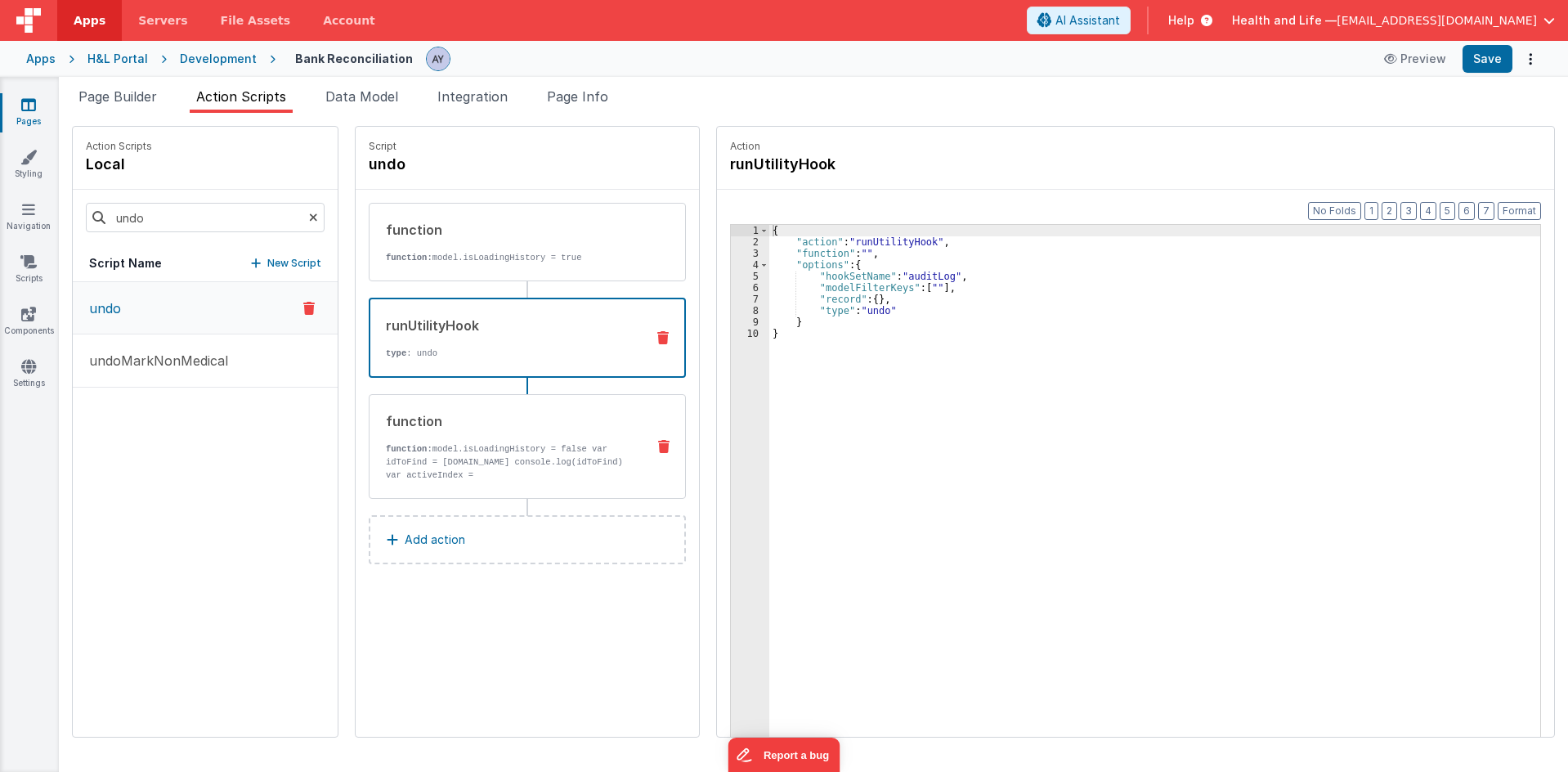
click at [485, 453] on p "function: model.isLoadingHistory = false var idToFind = action.options.record.i…" at bounding box center [509, 494] width 247 height 104
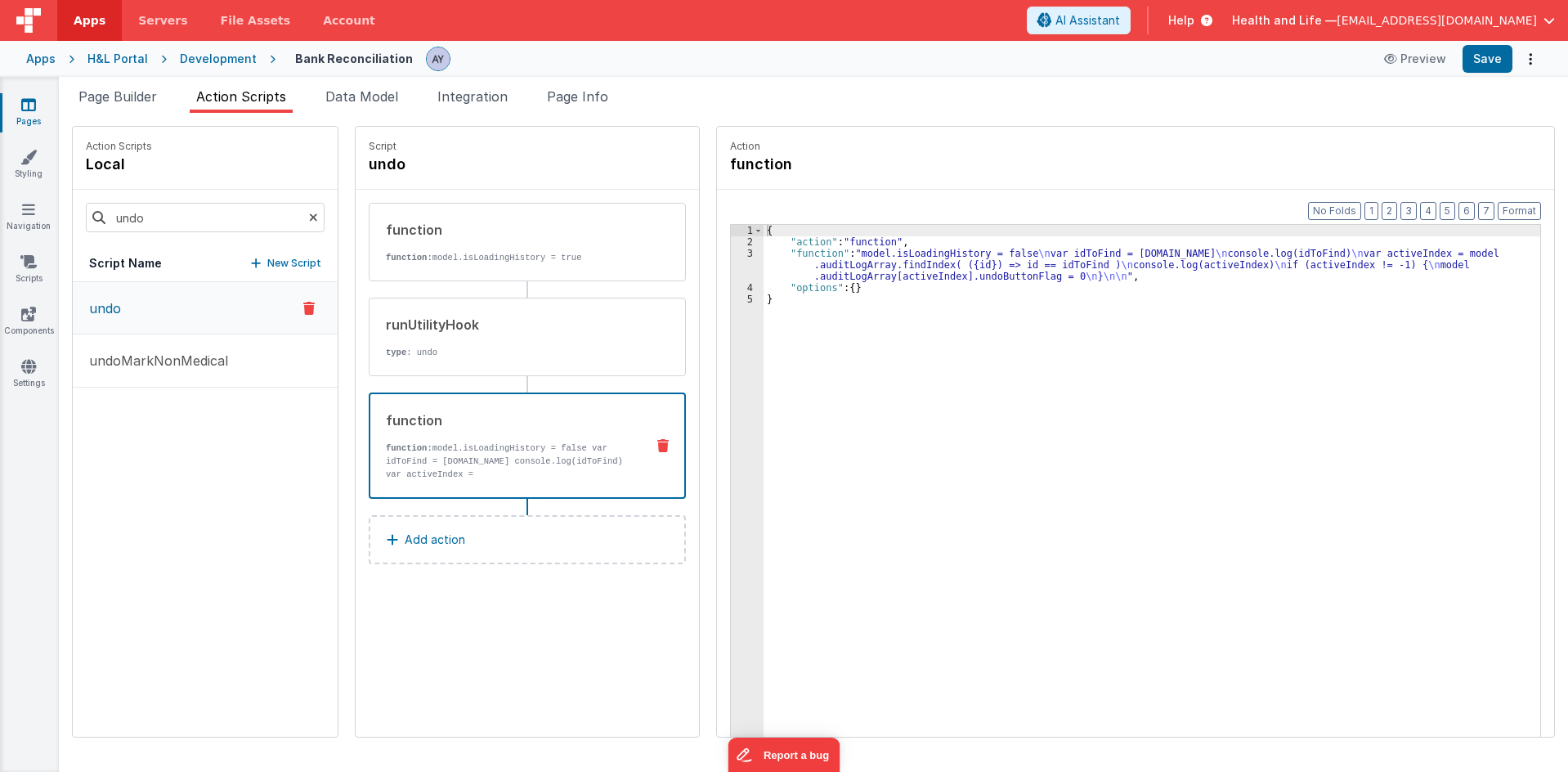
click at [735, 263] on div "3" at bounding box center [747, 265] width 32 height 34
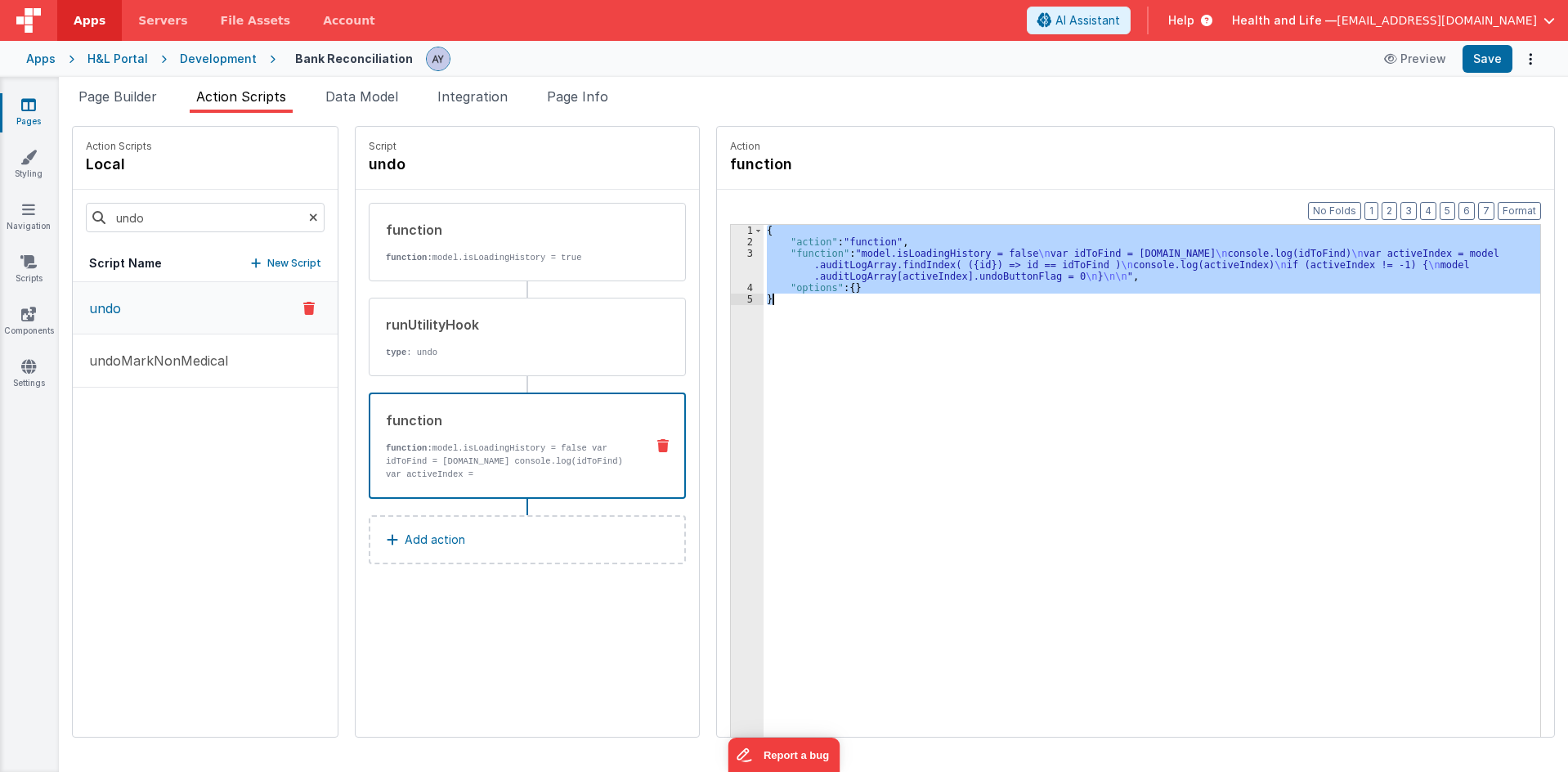
click at [735, 263] on div "3" at bounding box center [747, 265] width 32 height 34
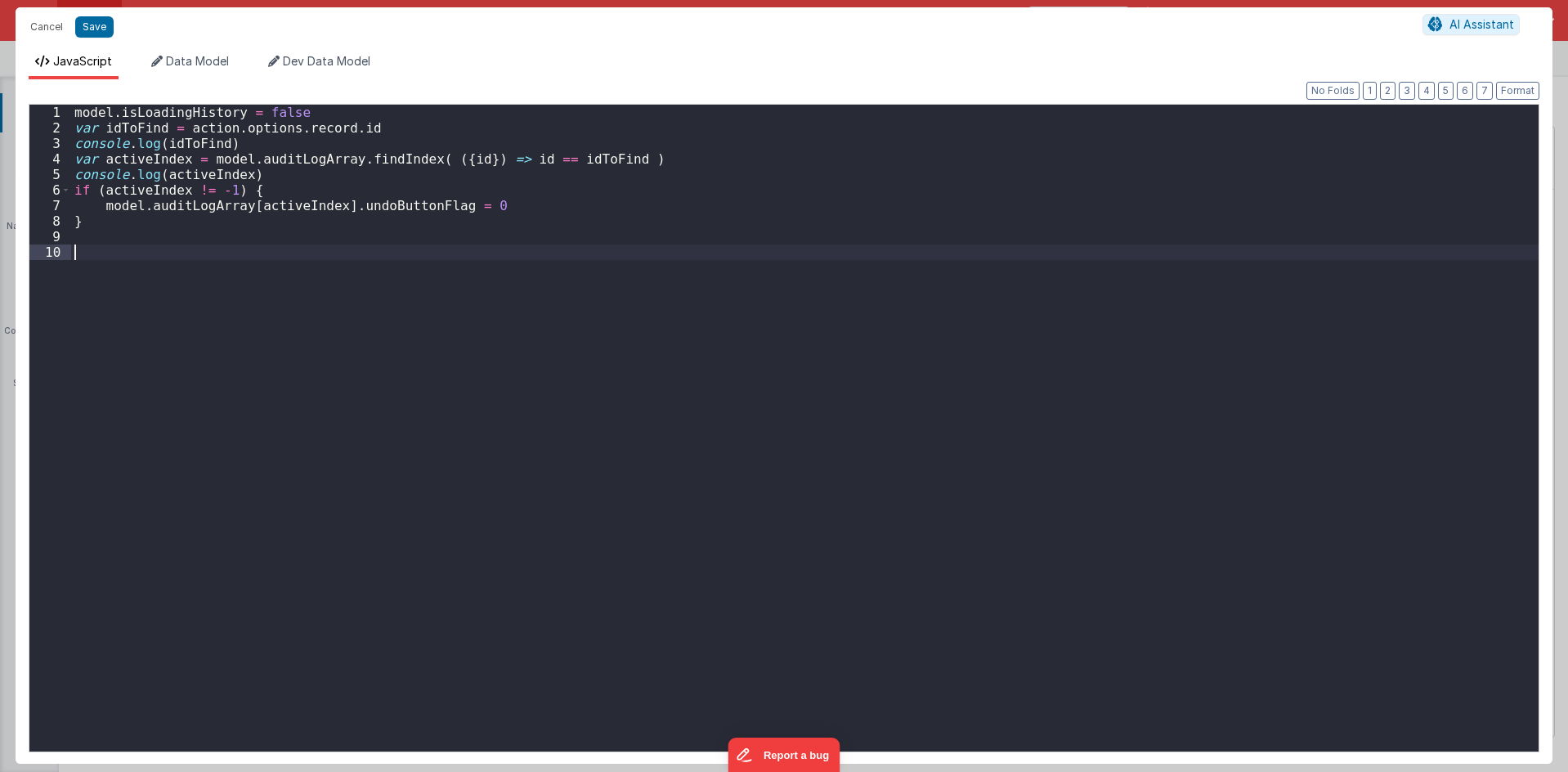
click at [735, 263] on div "model . isLoadingHistory = false var idToFind = action . options . record . id …" at bounding box center [805, 442] width 1467 height 676
click at [53, 24] on button "Cancel" at bounding box center [46, 27] width 49 height 23
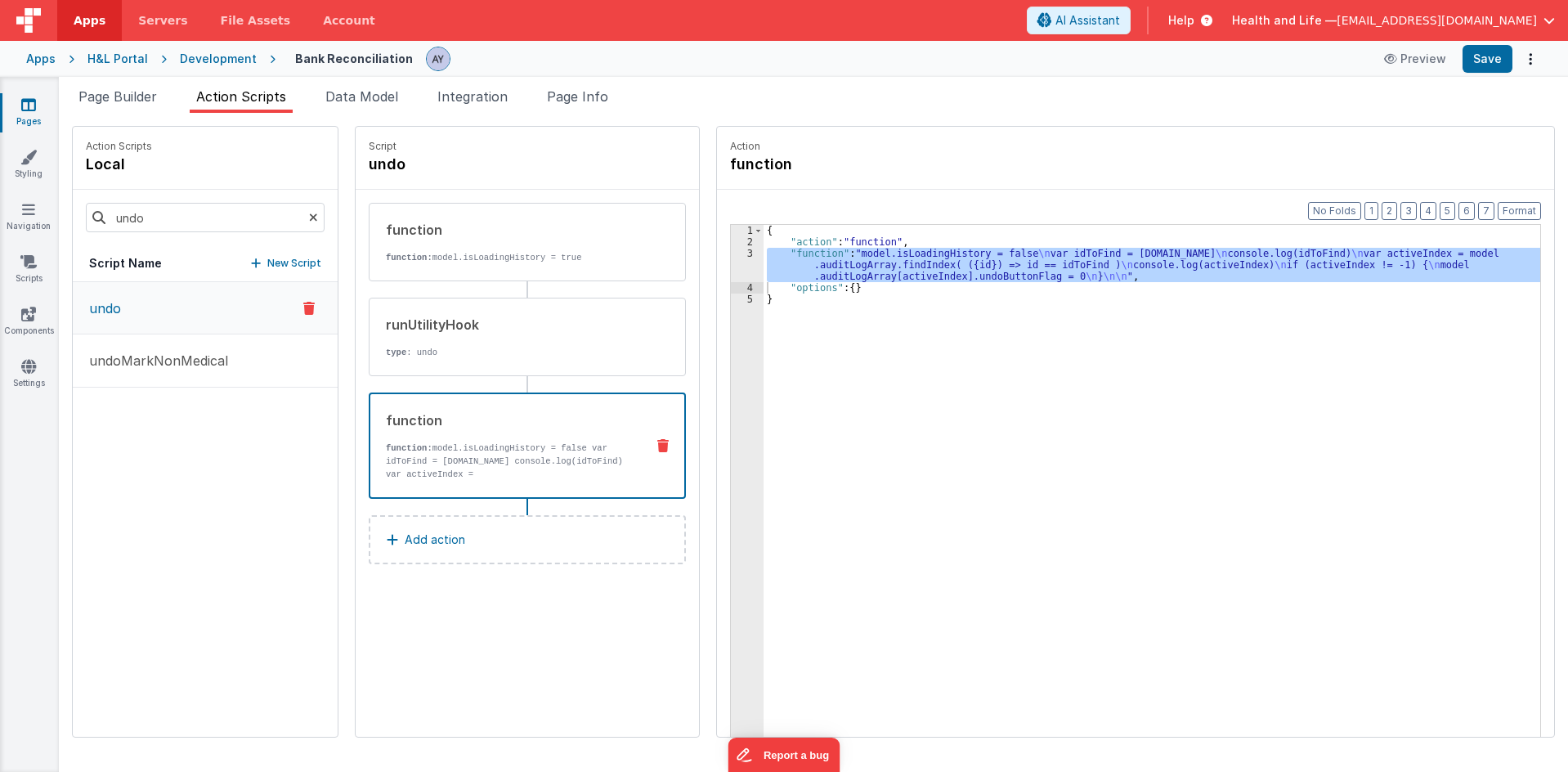
click at [570, 636] on div "Script undo function function: model.isLoadingHistory = true runUtilityHook typ…" at bounding box center [528, 431] width 344 height 610
click at [550, 546] on button "Add action" at bounding box center [527, 539] width 317 height 49
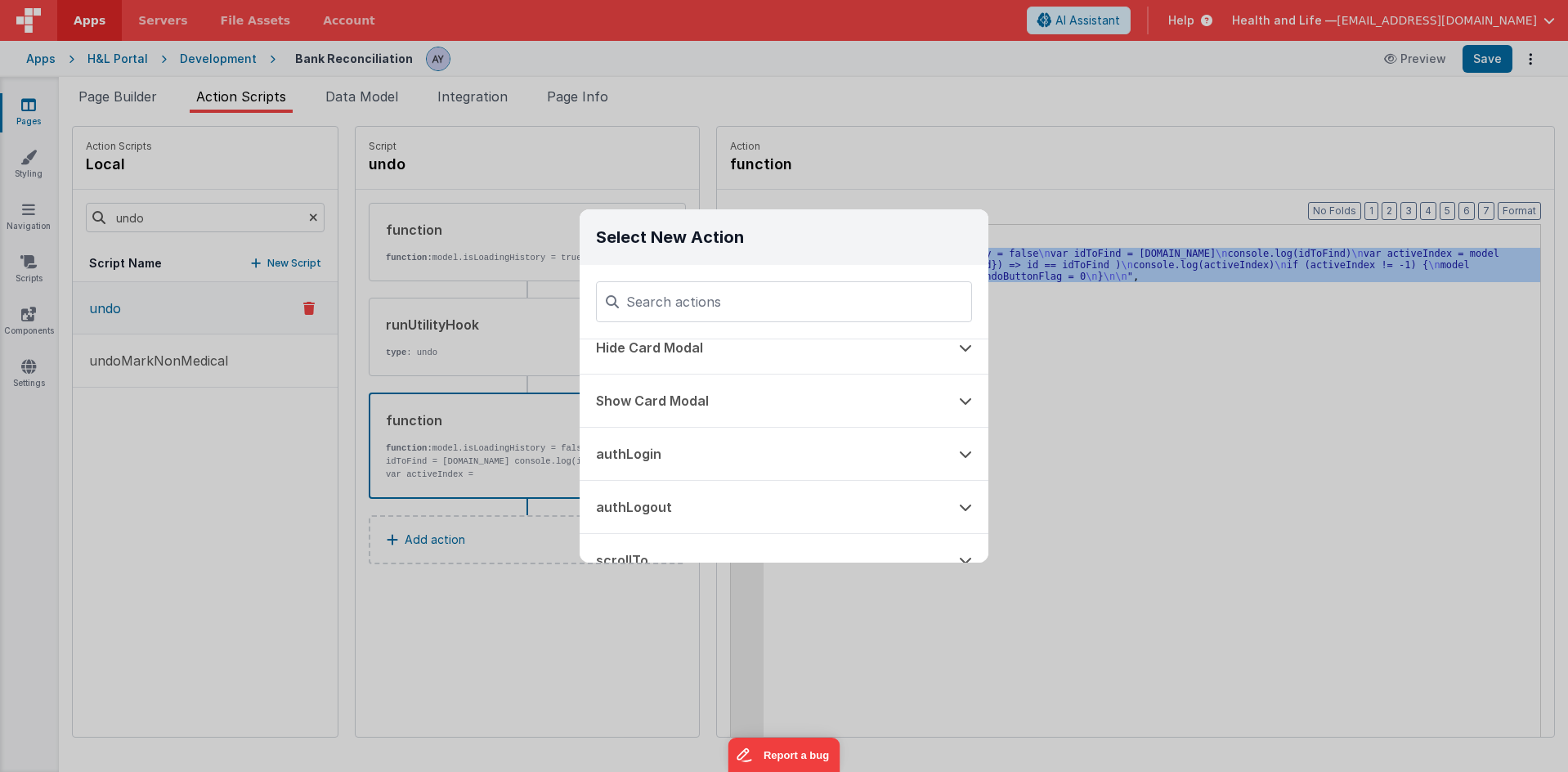
scroll to position [763, 0]
click at [752, 388] on button "Show Card Modal" at bounding box center [761, 399] width 363 height 52
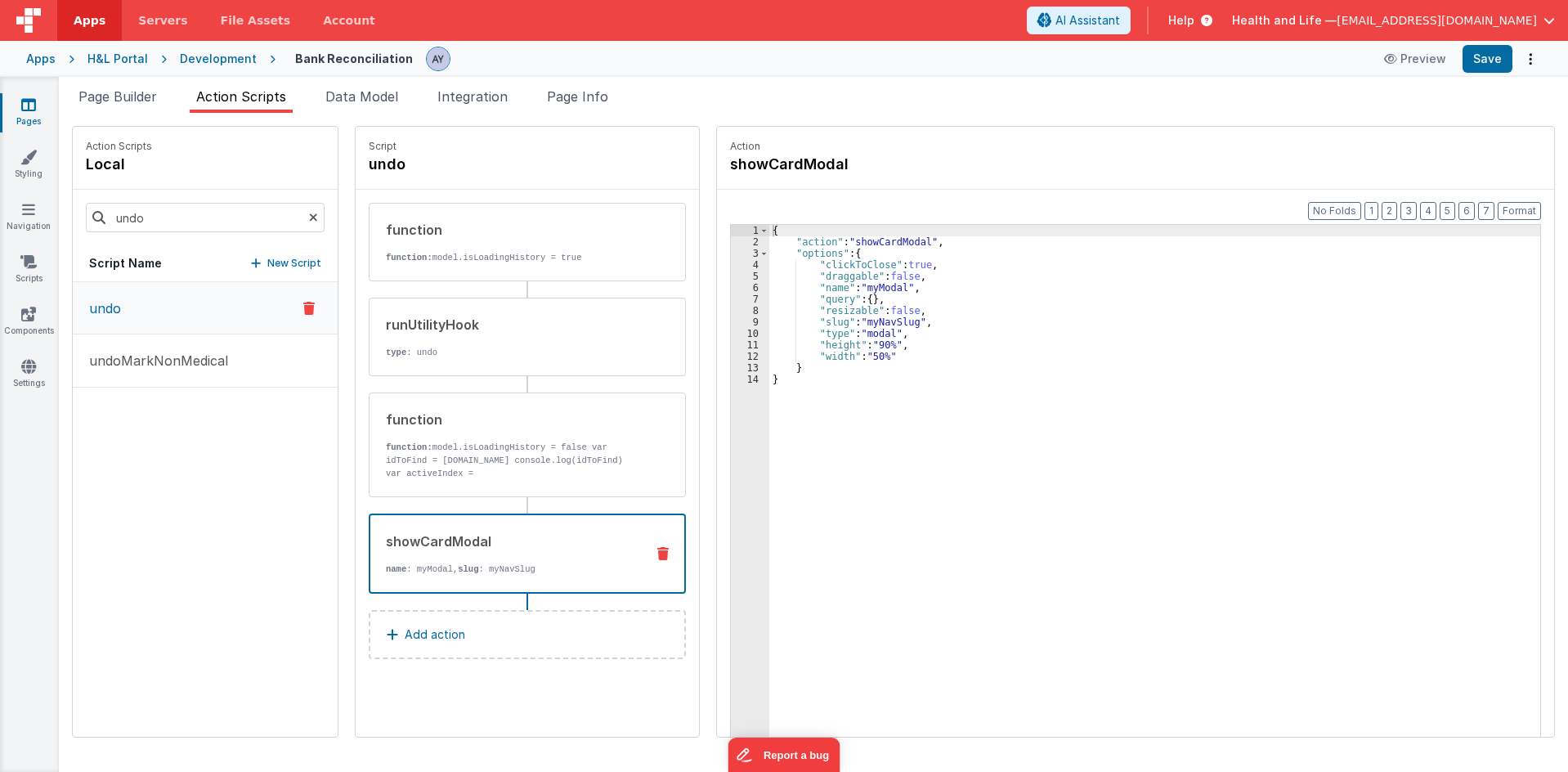
click at [657, 554] on icon at bounding box center [663, 553] width 11 height 13
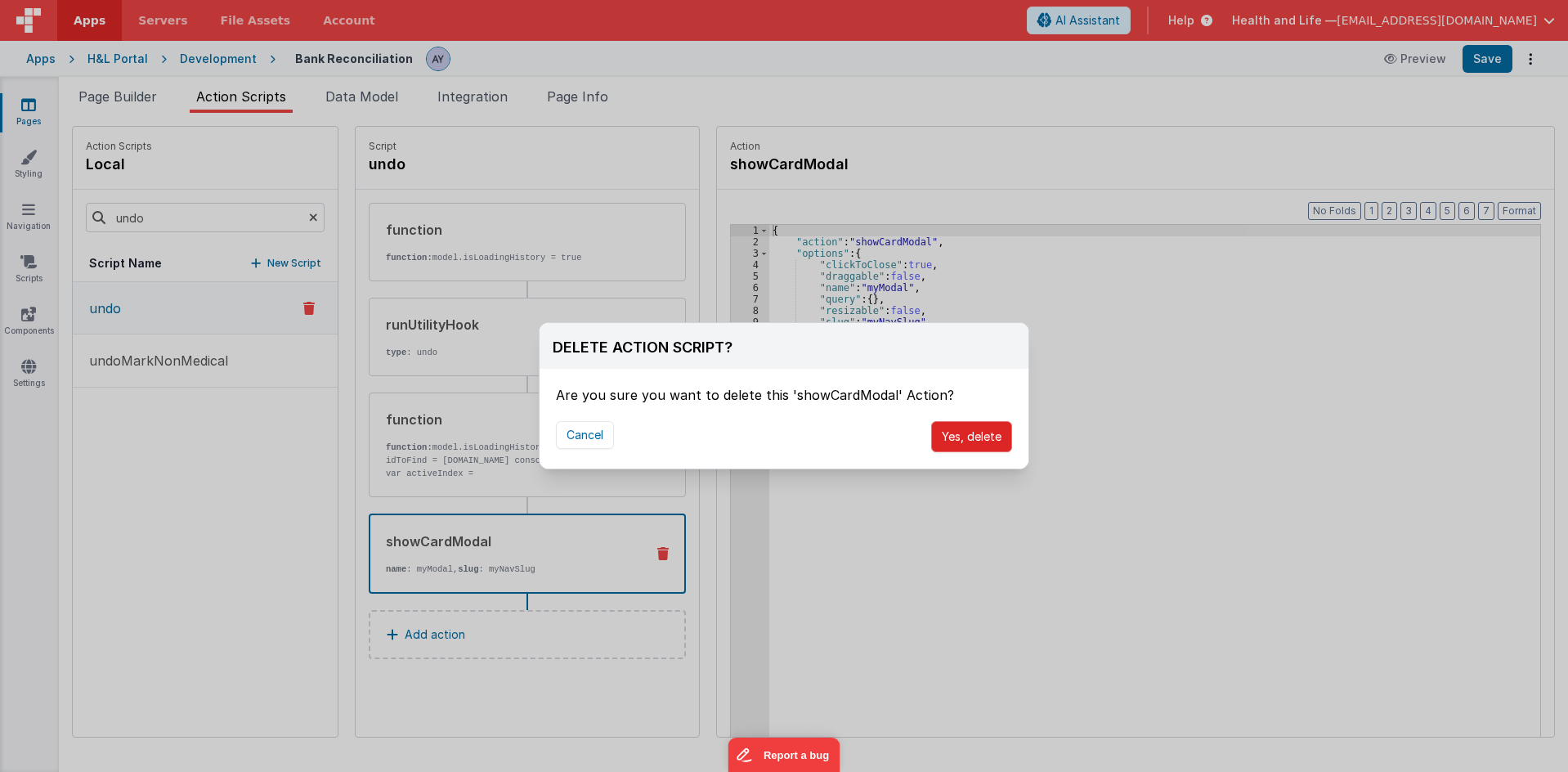
click at [963, 449] on button "Yes, delete" at bounding box center [971, 436] width 81 height 31
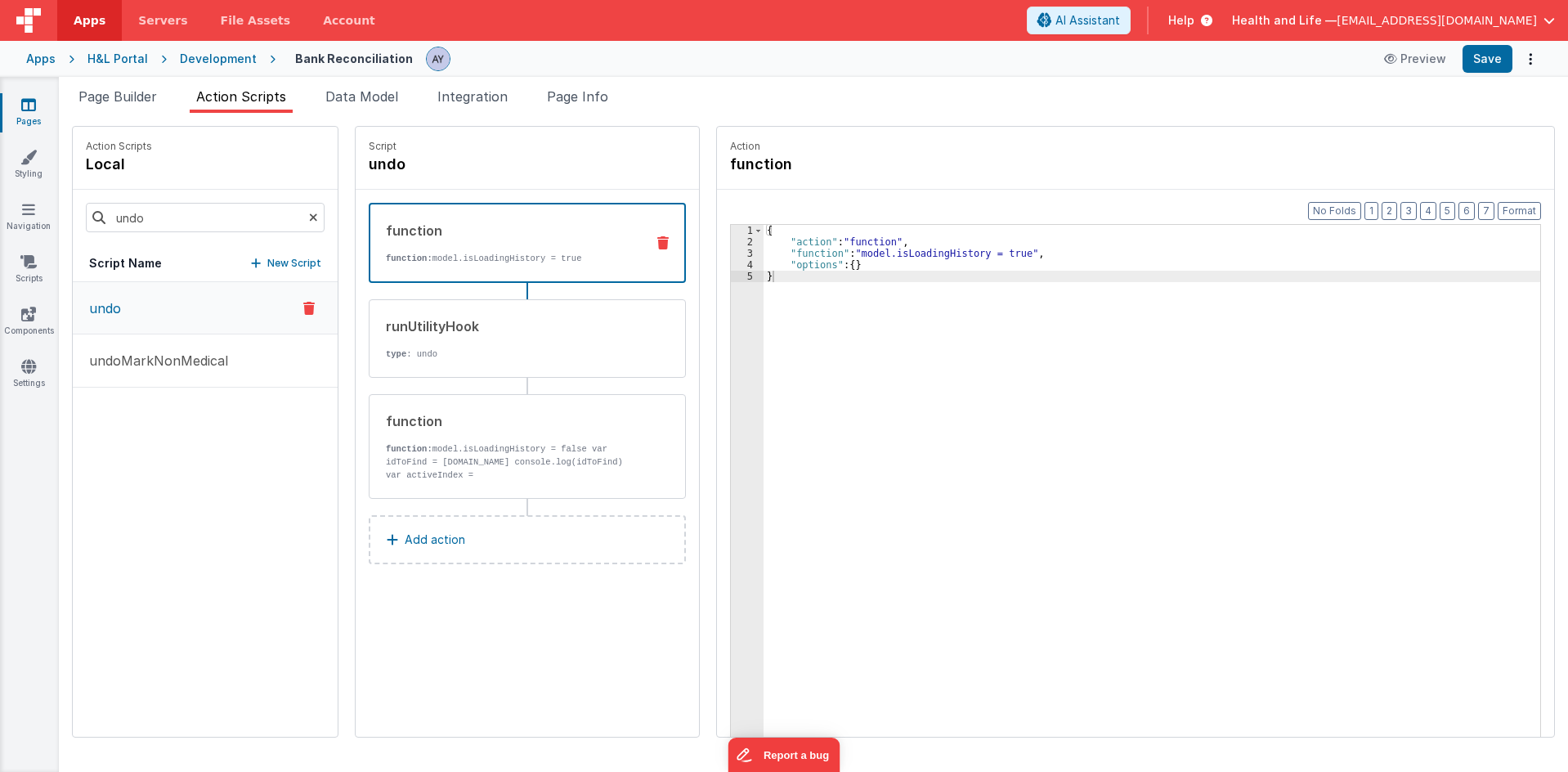
click at [566, 549] on button "Add action" at bounding box center [527, 539] width 317 height 49
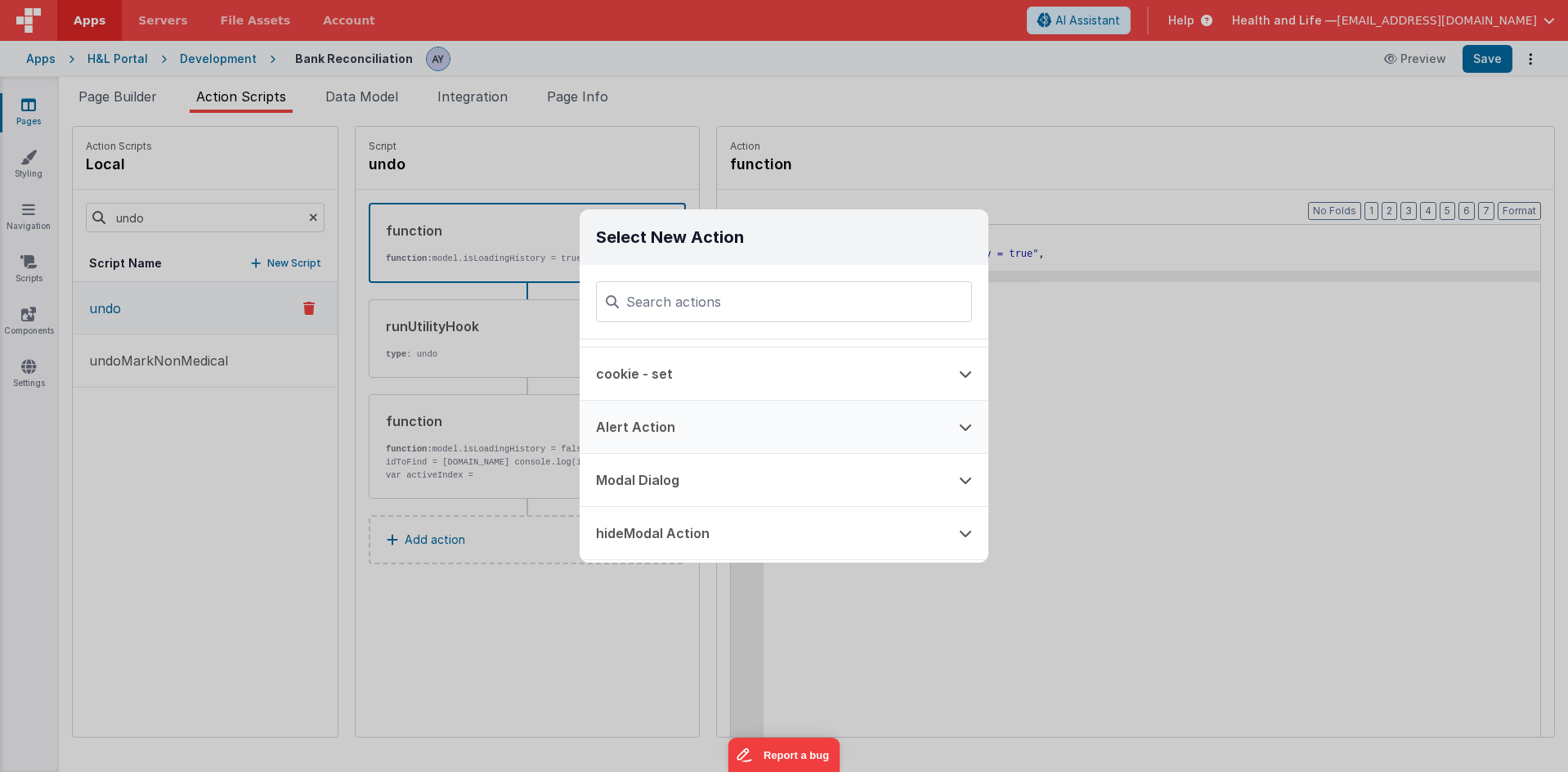
click at [759, 439] on button "Alert Action" at bounding box center [761, 427] width 363 height 52
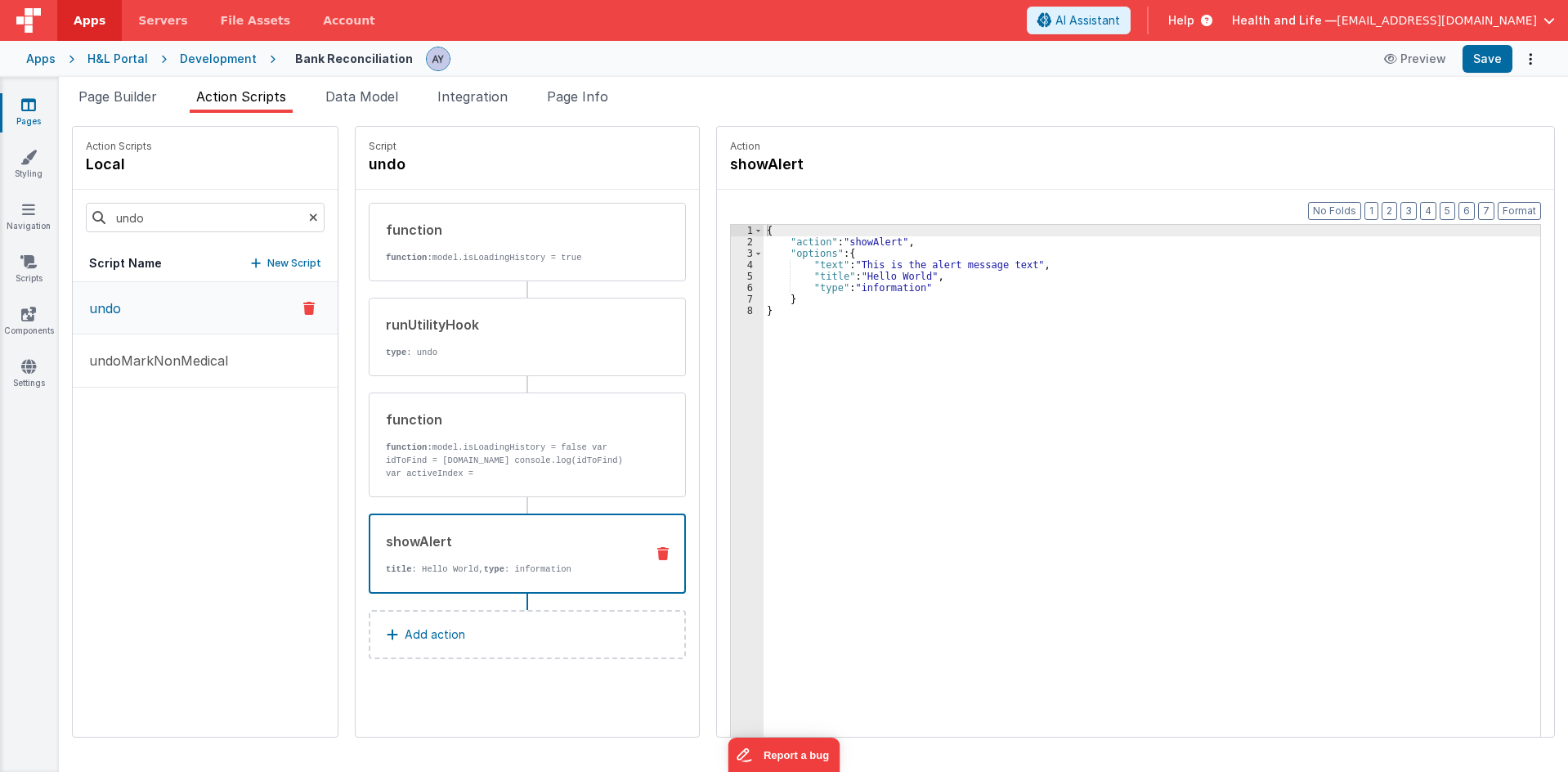
click at [879, 276] on div "{ "action" : "showAlert" , "options" : { "text" : "This is the alert message te…" at bounding box center [1159, 517] width 793 height 586
click at [776, 269] on div "{ "action" : "showAlert" , "options" : { "text" : "This is the alert message te…" at bounding box center [1159, 517] width 793 height 586
click at [854, 269] on div "{ "action" : "showAlert" , "options" : { "text" : "This is the alert message te…" at bounding box center [1159, 517] width 793 height 586
click at [847, 278] on div "{ "action" : "showAlert" , "options" : { "text" : "This is the alert message te…" at bounding box center [1159, 517] width 793 height 586
click at [1510, 66] on button "Save" at bounding box center [1488, 59] width 50 height 28
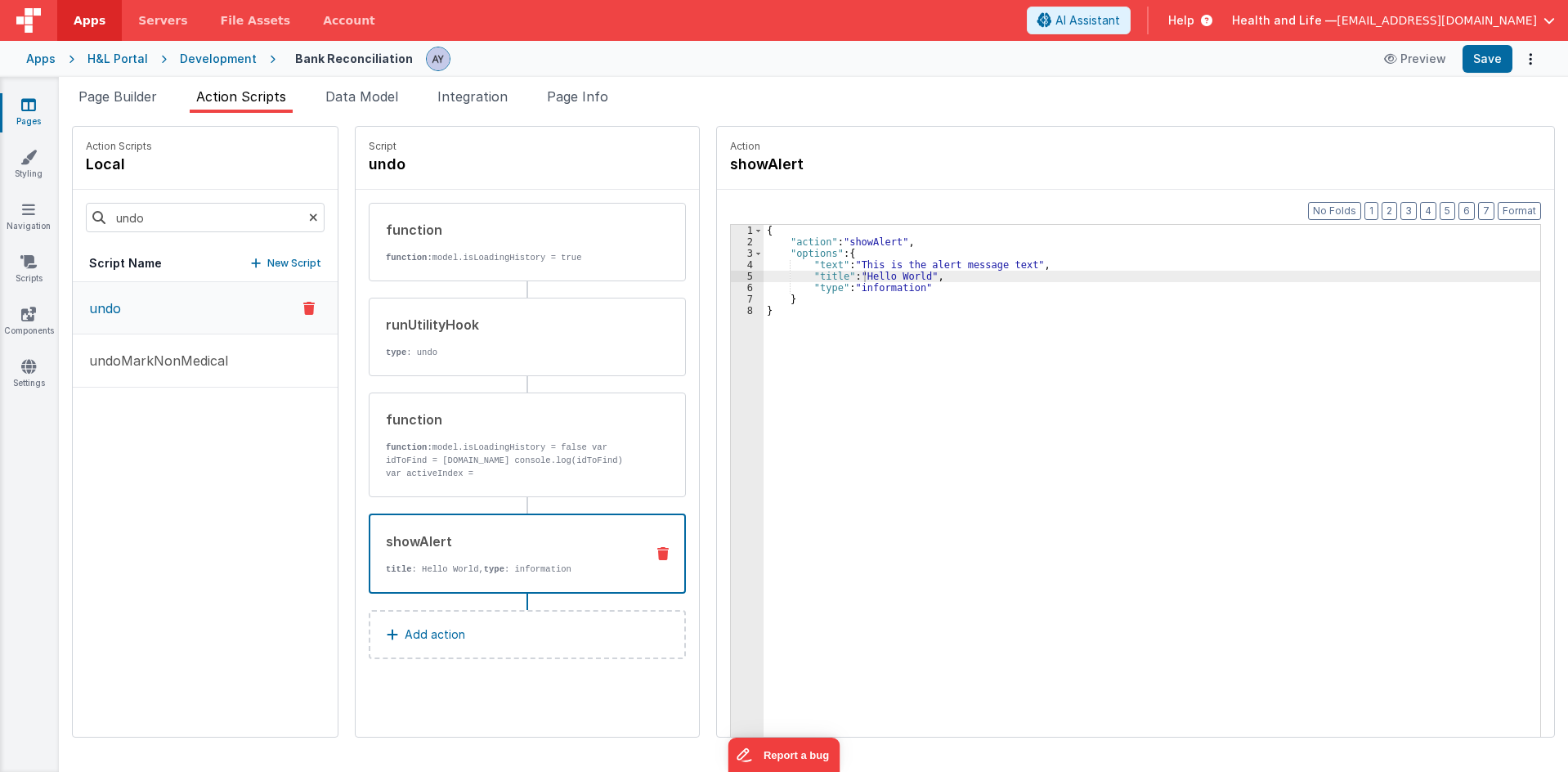
click at [864, 277] on div "{ "action" : "showAlert" , "options" : { "text" : "This is the alert message te…" at bounding box center [1159, 517] width 793 height 586
drag, startPoint x: 848, startPoint y: 273, endPoint x: 1045, endPoint y: 277, distance: 197.0
click at [908, 278] on div "{ "action" : "showAlert" , "options" : { "text" : "This is the alert message te…" at bounding box center [1159, 517] width 793 height 586
click at [921, 311] on div "{ "action" : "showAlert" , "options" : { "text" : "This is the alert message te…" at bounding box center [1159, 517] width 793 height 586
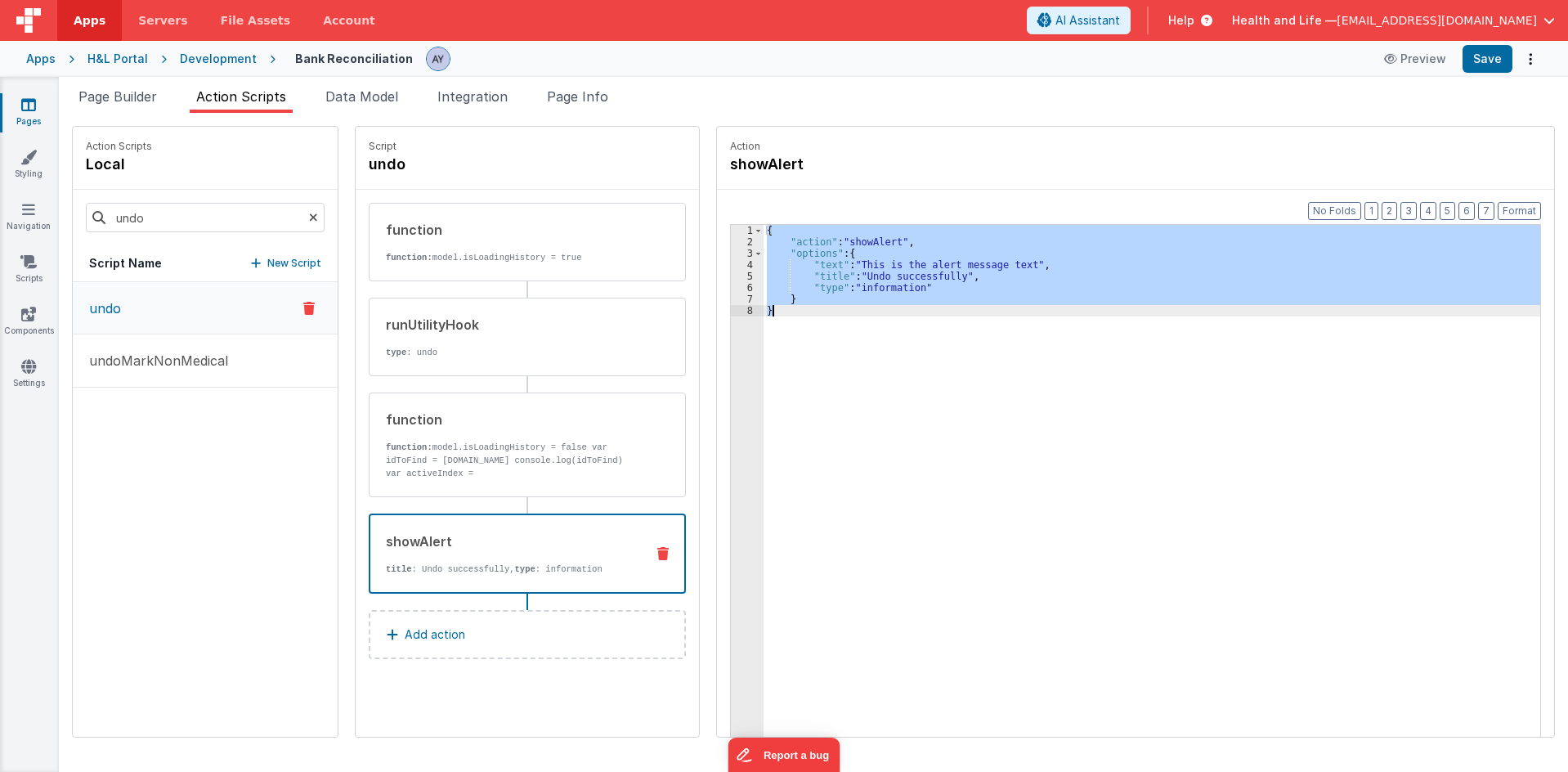
click at [1062, 240] on div "{ "action" : "showAlert" , "options" : { "text" : "This is the alert message te…" at bounding box center [1152, 506] width 776 height 563
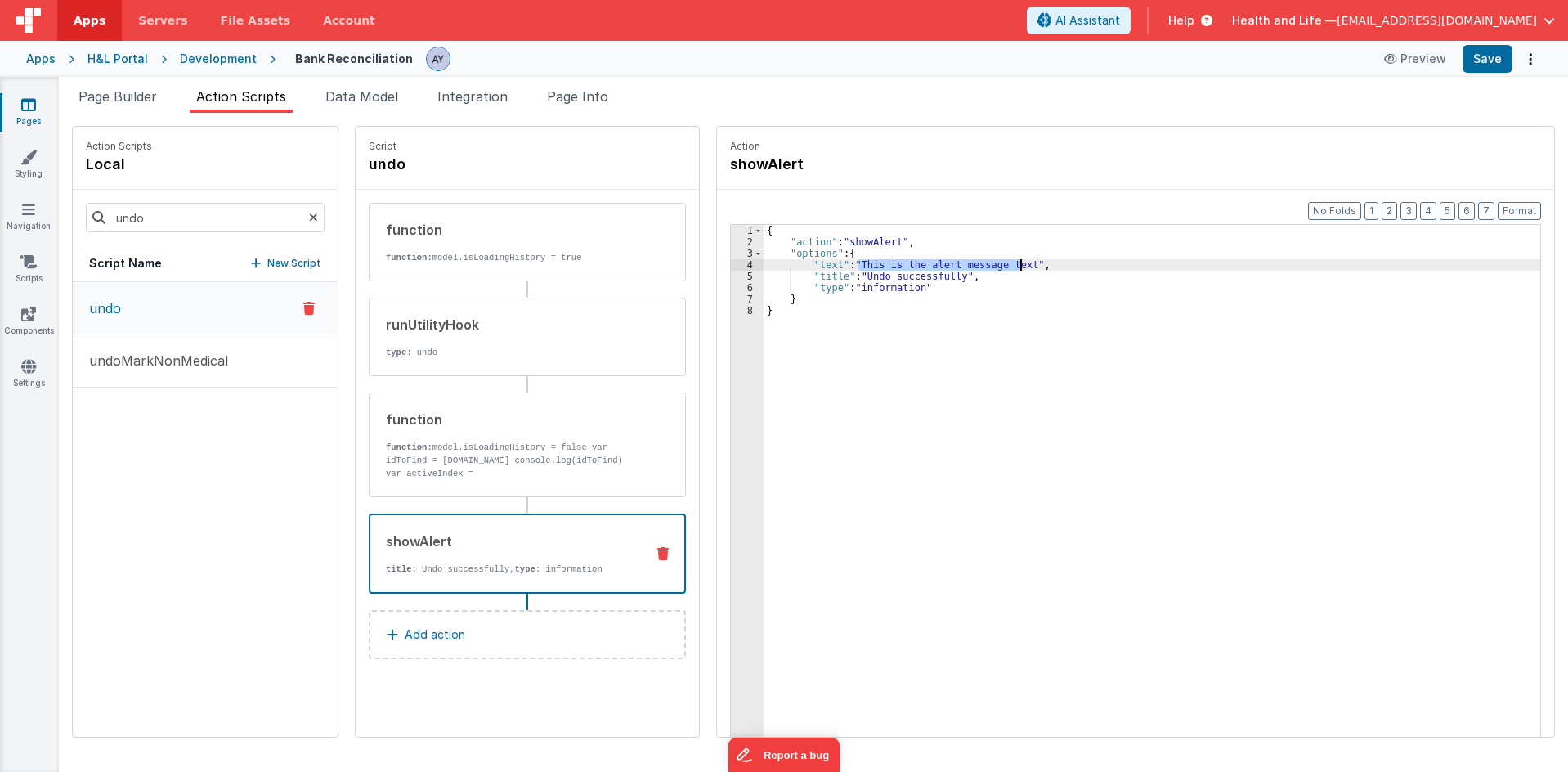
drag, startPoint x: 844, startPoint y: 267, endPoint x: 1005, endPoint y: 261, distance: 161.1
click at [1005, 261] on div "{ "action" : "showAlert" , "options" : { "text" : "This is the alert message te…" at bounding box center [1159, 517] width 793 height 586
click at [1083, 274] on div "{ "action" : "showAlert" , "options" : { "text" : "ddd" , "title" : "Undo succe…" at bounding box center [1159, 517] width 793 height 586
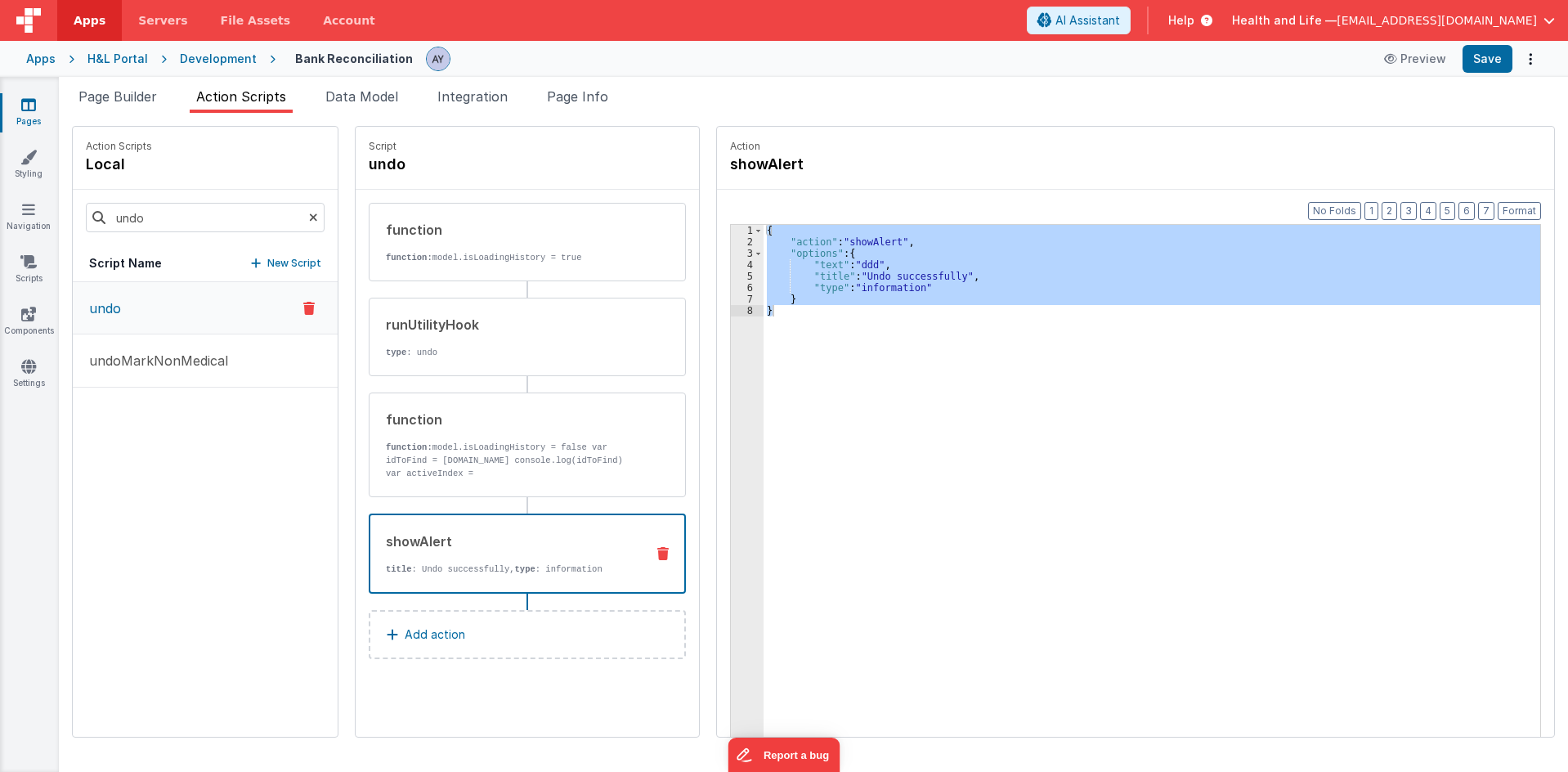
click at [1196, 301] on div "{ "action" : "showAlert" , "options" : { "text" : "ddd" , "title" : "Undo succe…" at bounding box center [1152, 506] width 776 height 563
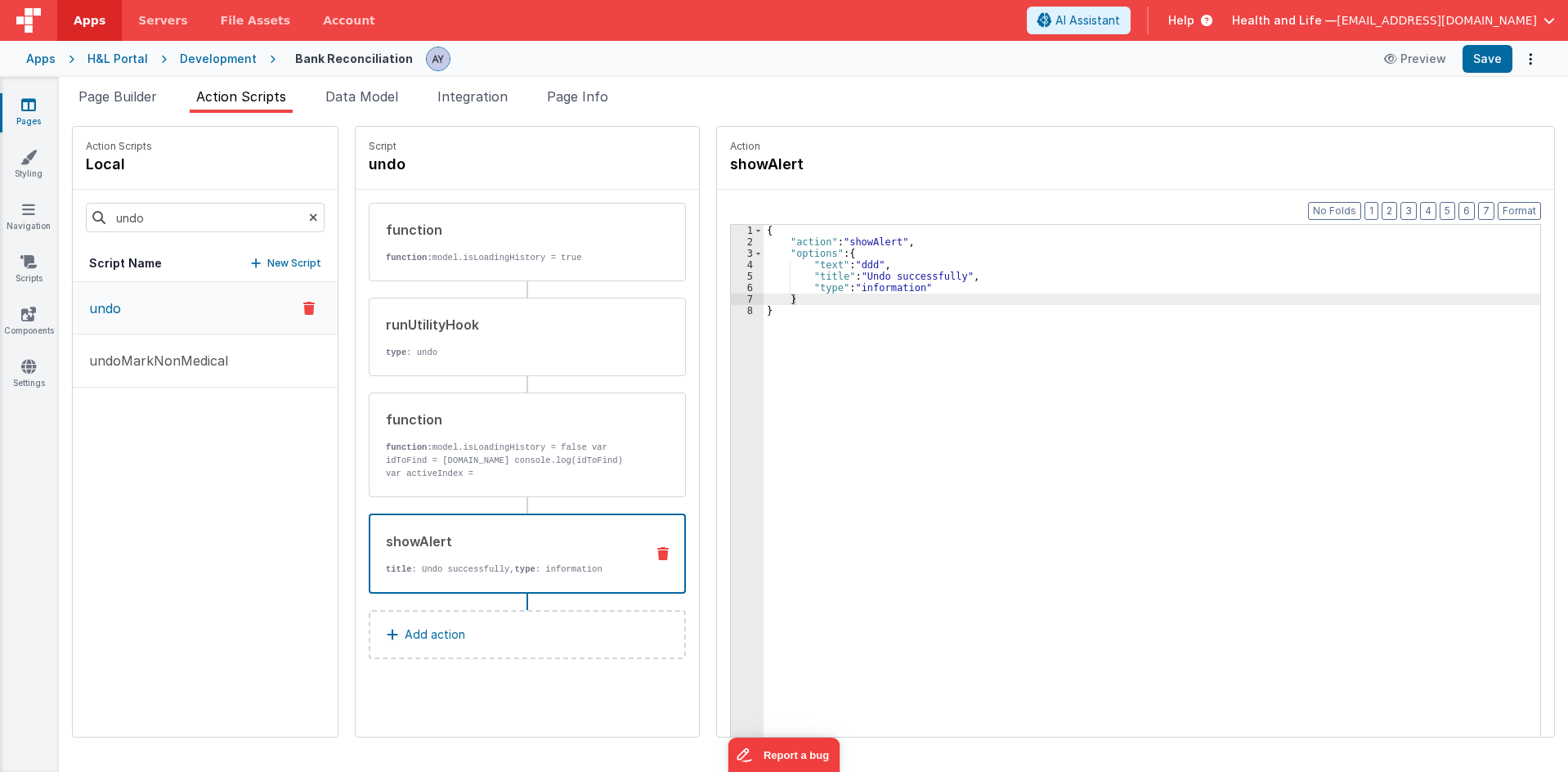
paste textarea
click at [1186, 325] on div "{ "action" : "showAlert" , "options" : { "text" : "Undone" , "title" : "Undo co…" at bounding box center [1159, 517] width 793 height 586
click at [1481, 66] on button "Save" at bounding box center [1488, 59] width 50 height 28
